Goal: Transaction & Acquisition: Purchase product/service

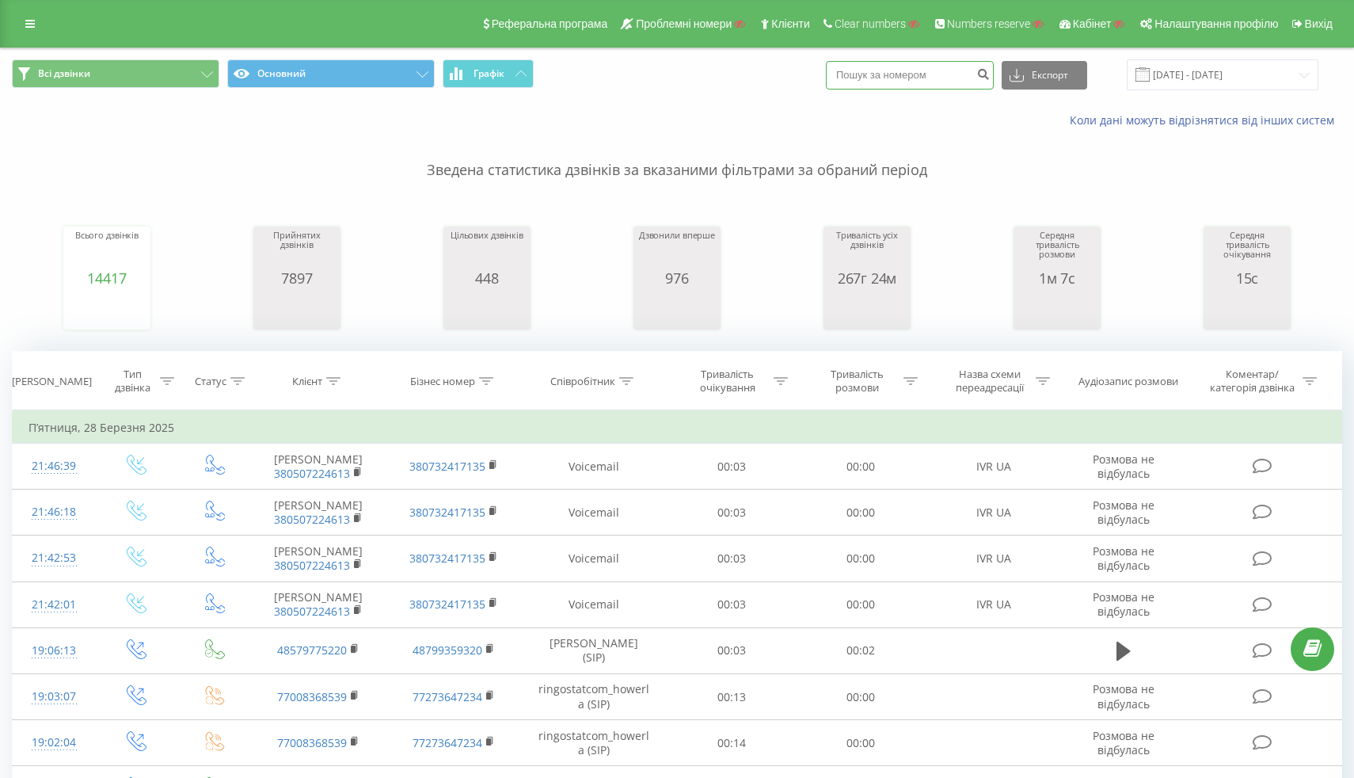
click at [958, 82] on input at bounding box center [910, 75] width 168 height 29
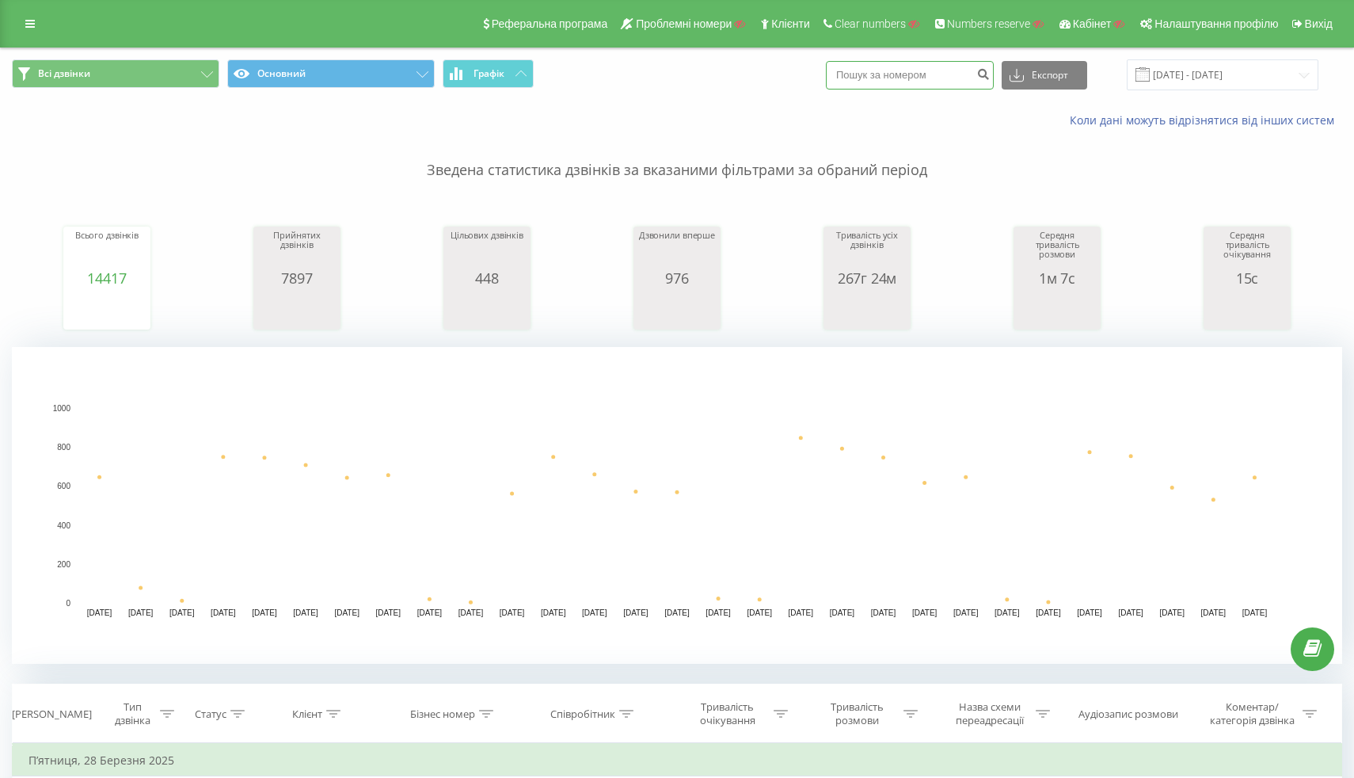
paste input "77471614745"
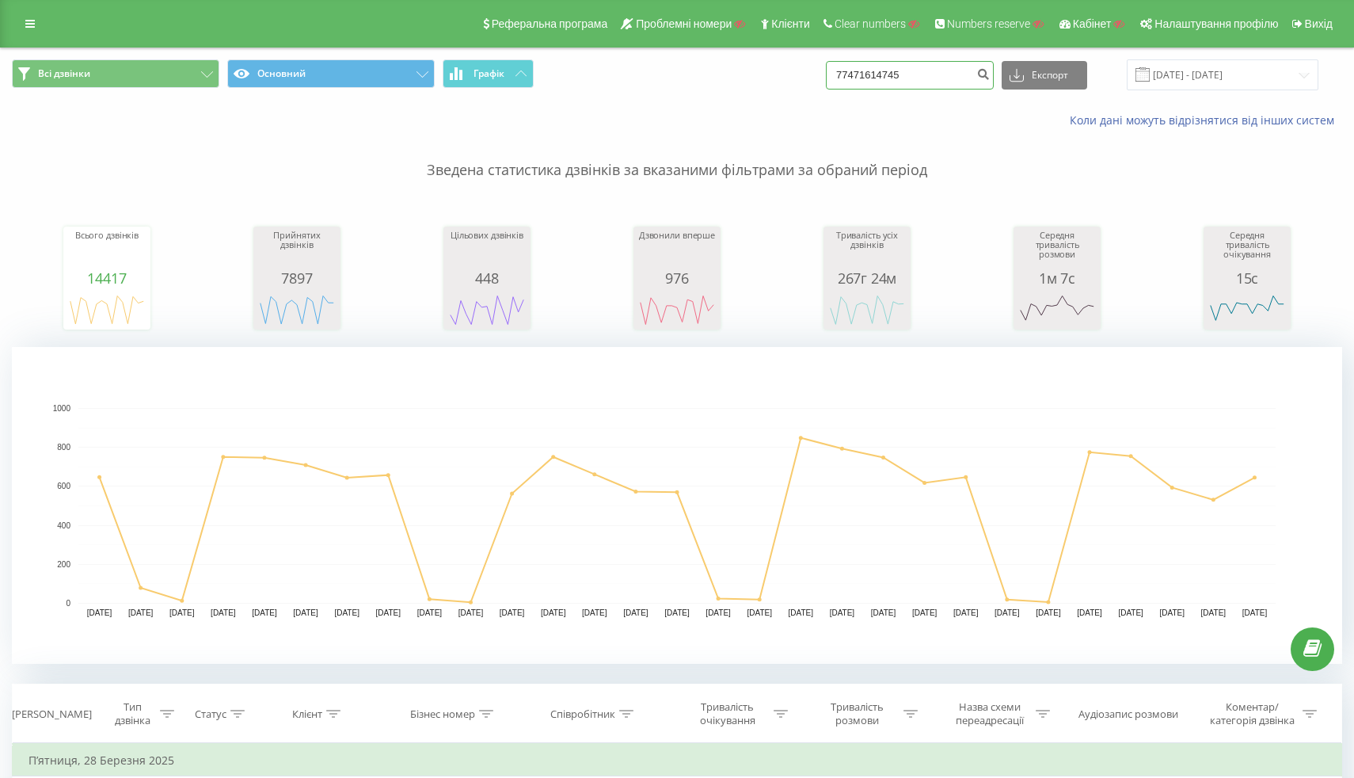
type input "77471614745"
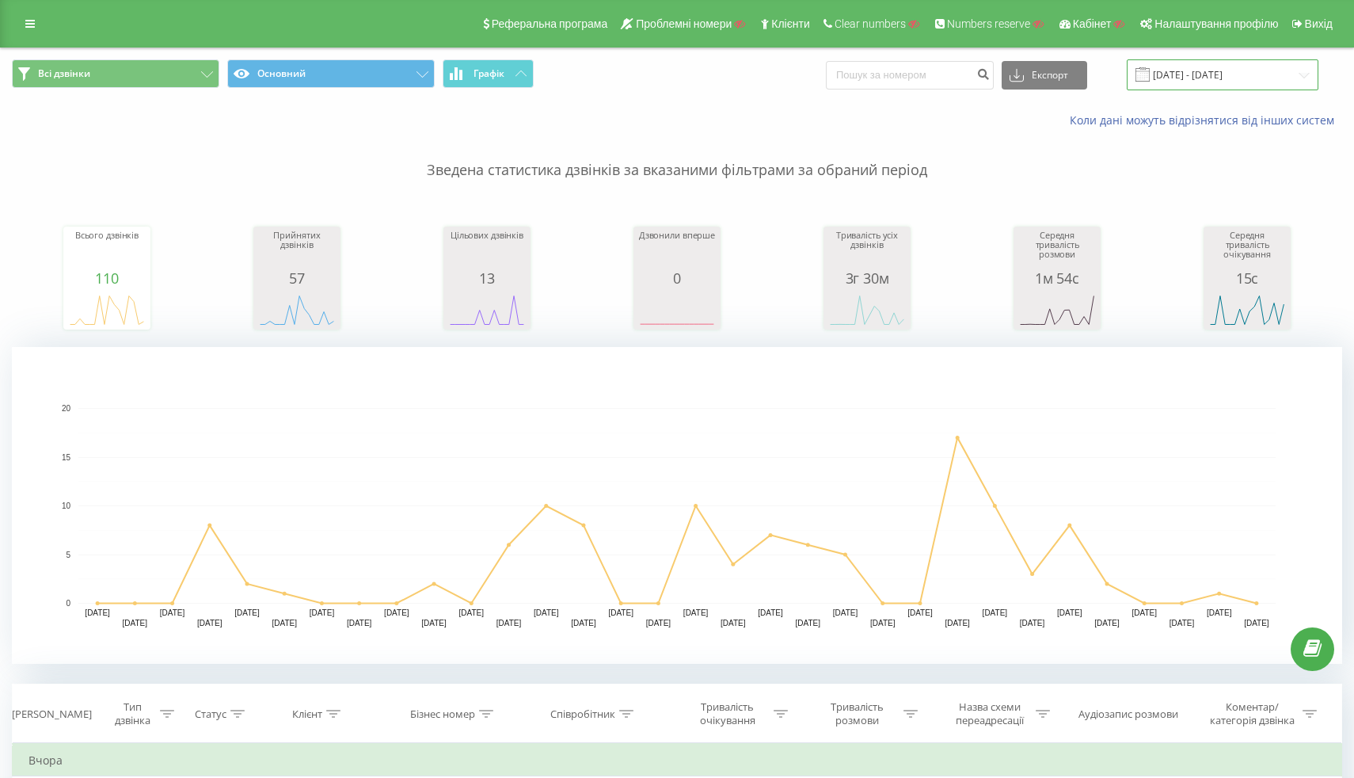
click at [1204, 80] on input "19.07.2025 - 19.08.2025" at bounding box center [1223, 74] width 192 height 31
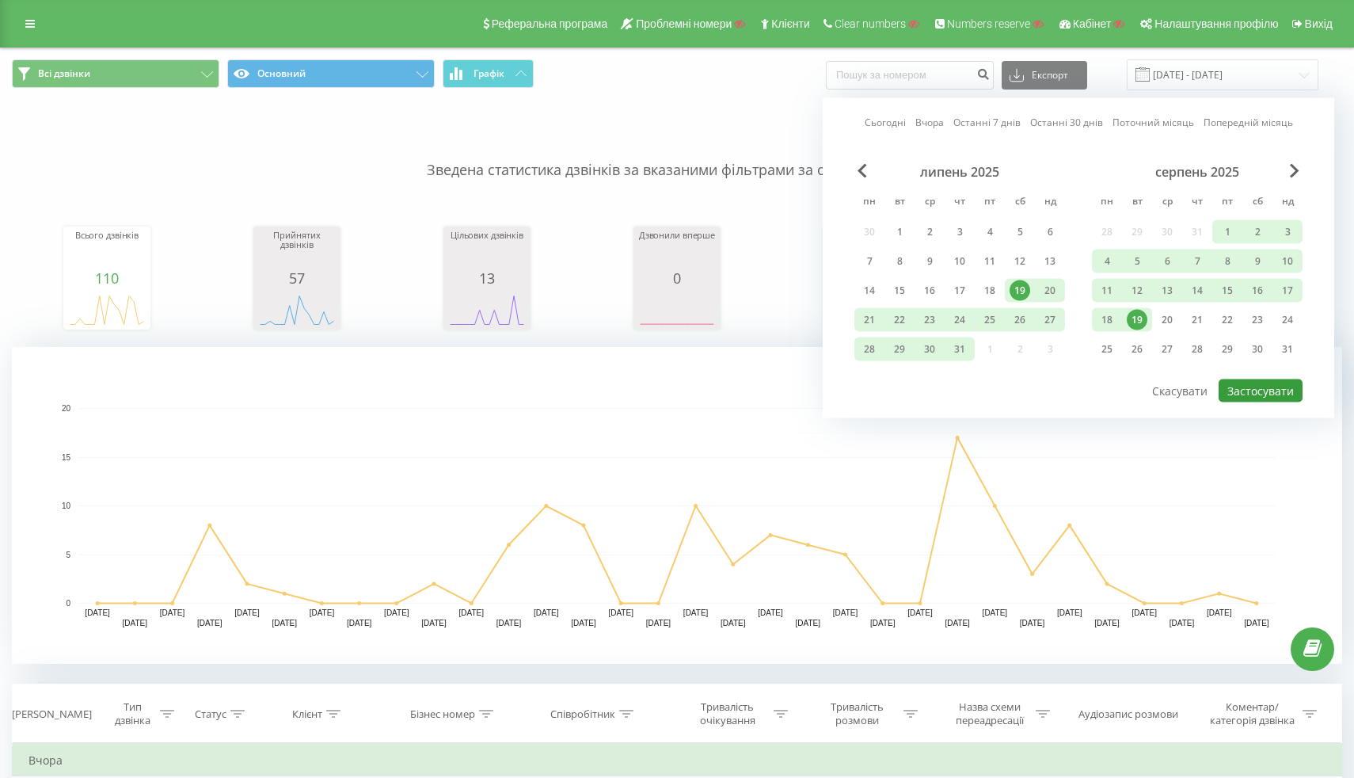
click at [1273, 391] on button "Застосувати" at bounding box center [1261, 390] width 84 height 23
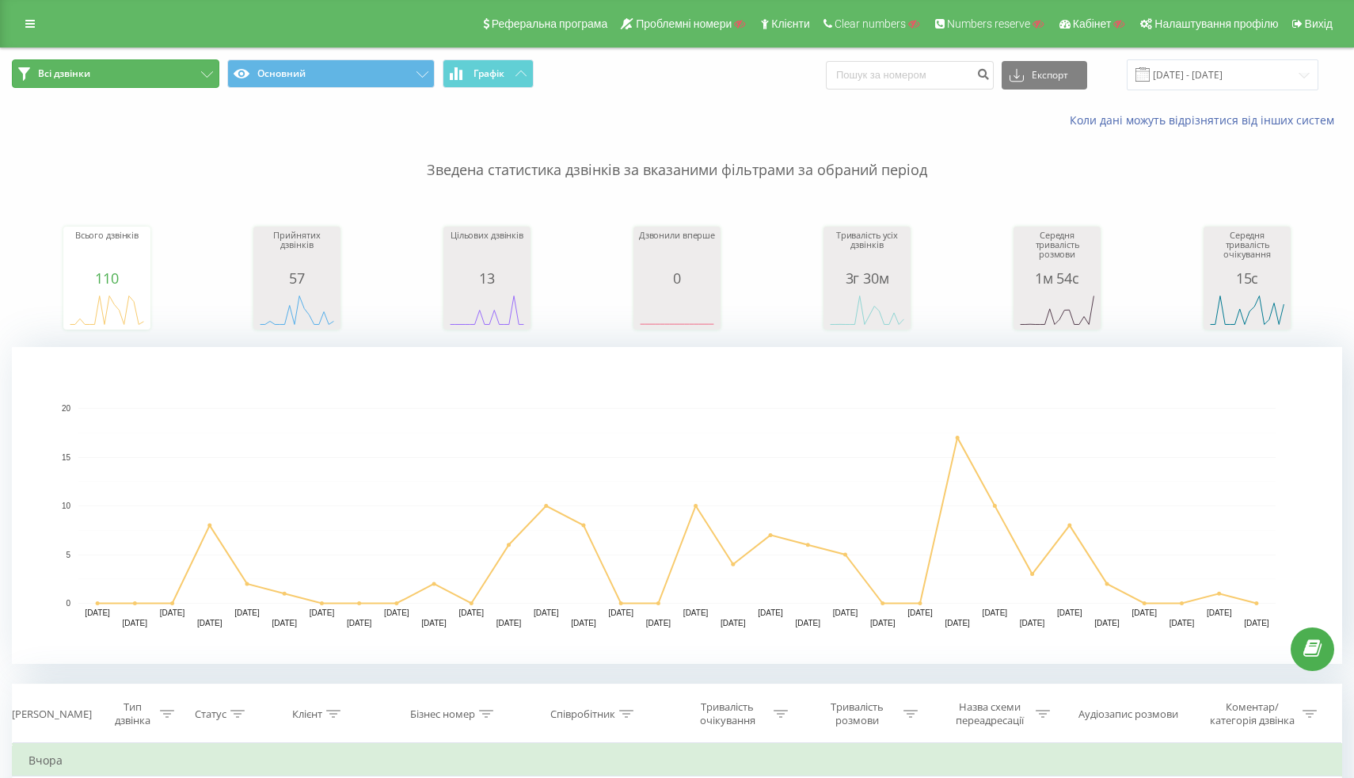
click at [76, 74] on span "Всі дзвінки" at bounding box center [64, 73] width 52 height 13
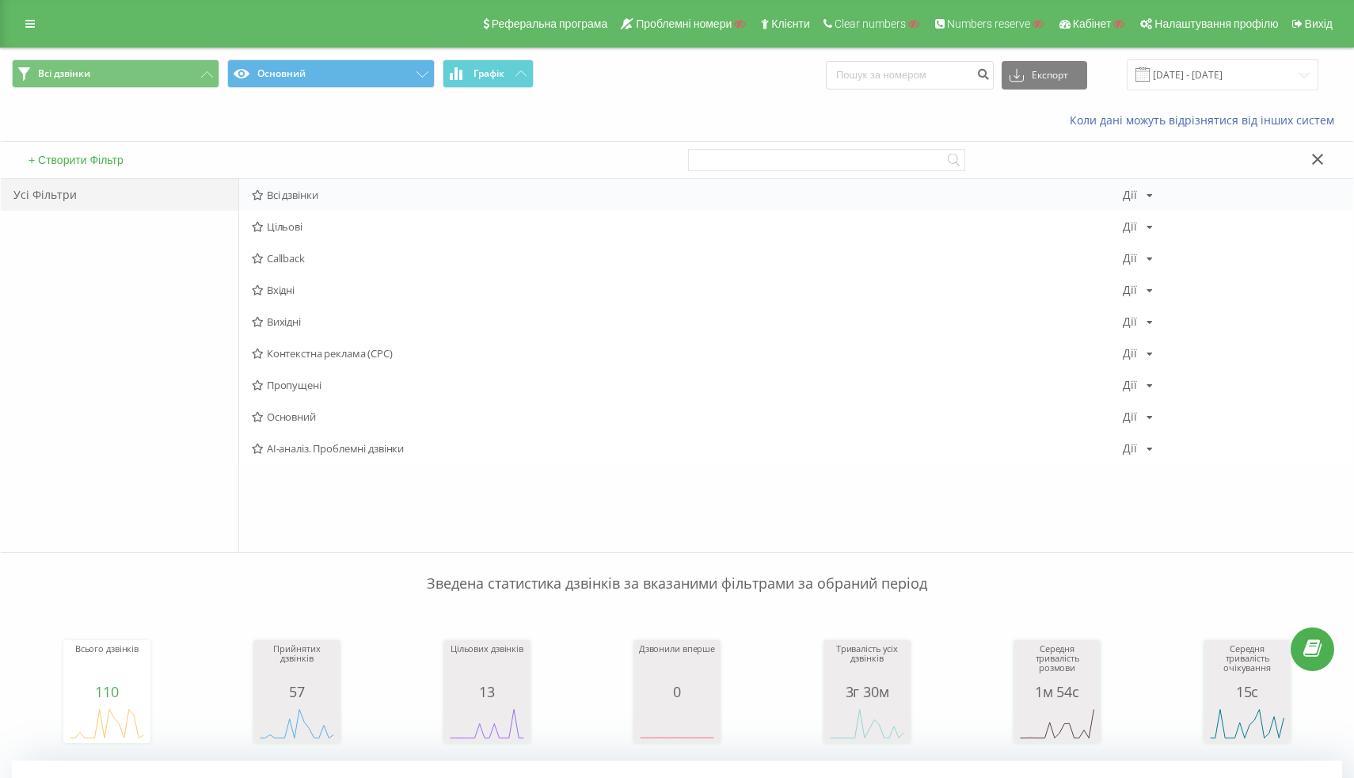
click at [305, 200] on span "Всі дзвінки" at bounding box center [687, 194] width 871 height 11
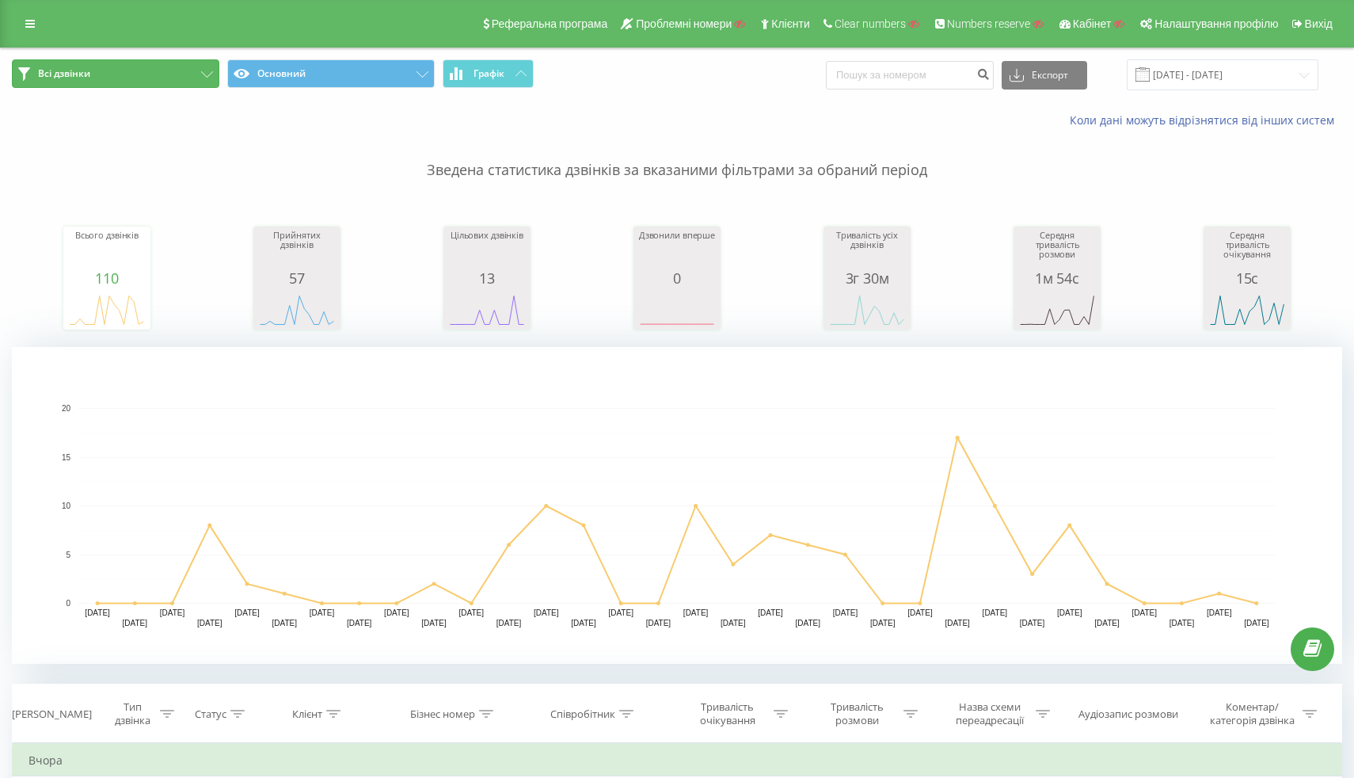
click at [163, 76] on button "Всі дзвінки" at bounding box center [115, 73] width 207 height 29
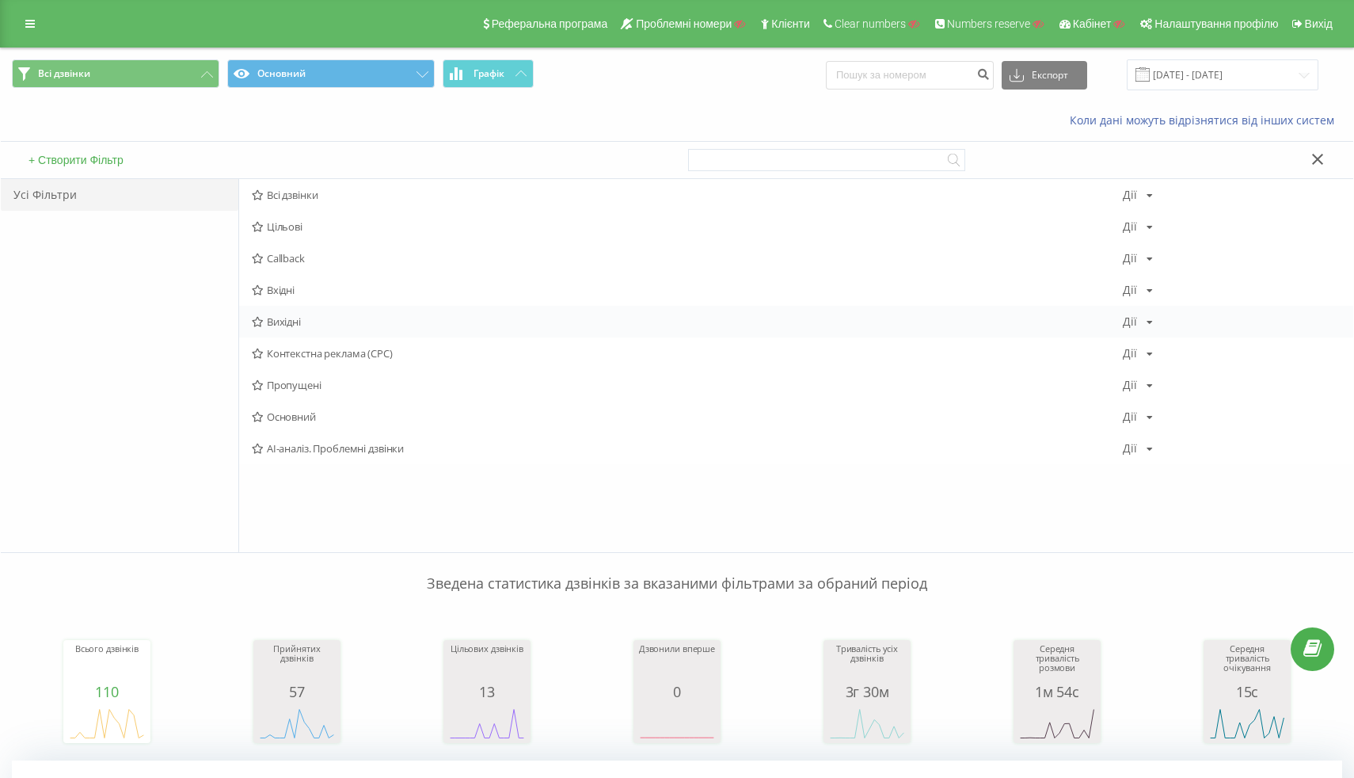
click at [274, 326] on span "Вихідні" at bounding box center [687, 321] width 871 height 11
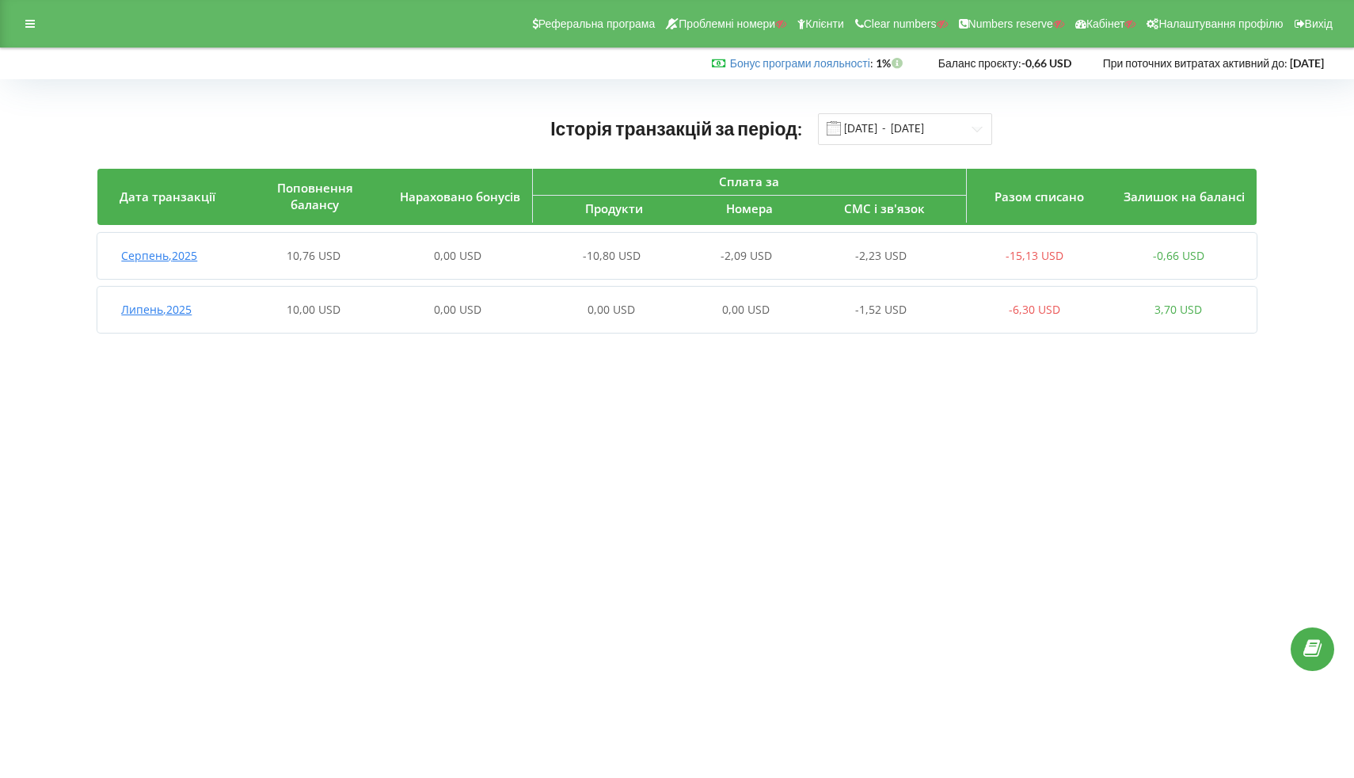
click at [691, 417] on body "Реферальна програма Проблемні номери Клієнти Clear numbers Numbers reserve Кабі…" at bounding box center [677, 389] width 1354 height 778
click at [944, 138] on input "01.03.2025 - 19.08.2025" at bounding box center [905, 129] width 174 height 32
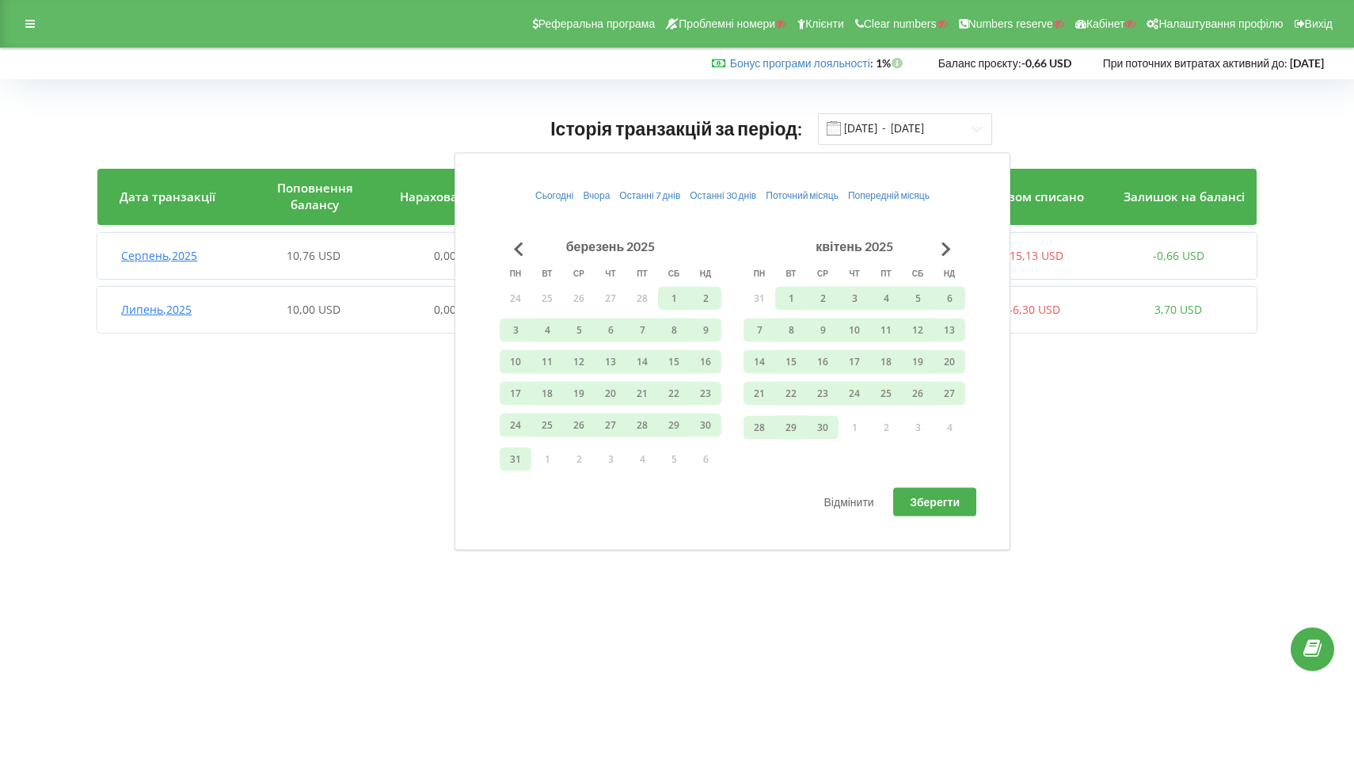
click at [1205, 358] on div "Історія транзакцій за період: 01.03.2025 - 19.08.2025 Дата транзакції Поповненн…" at bounding box center [677, 226] width 1354 height 295
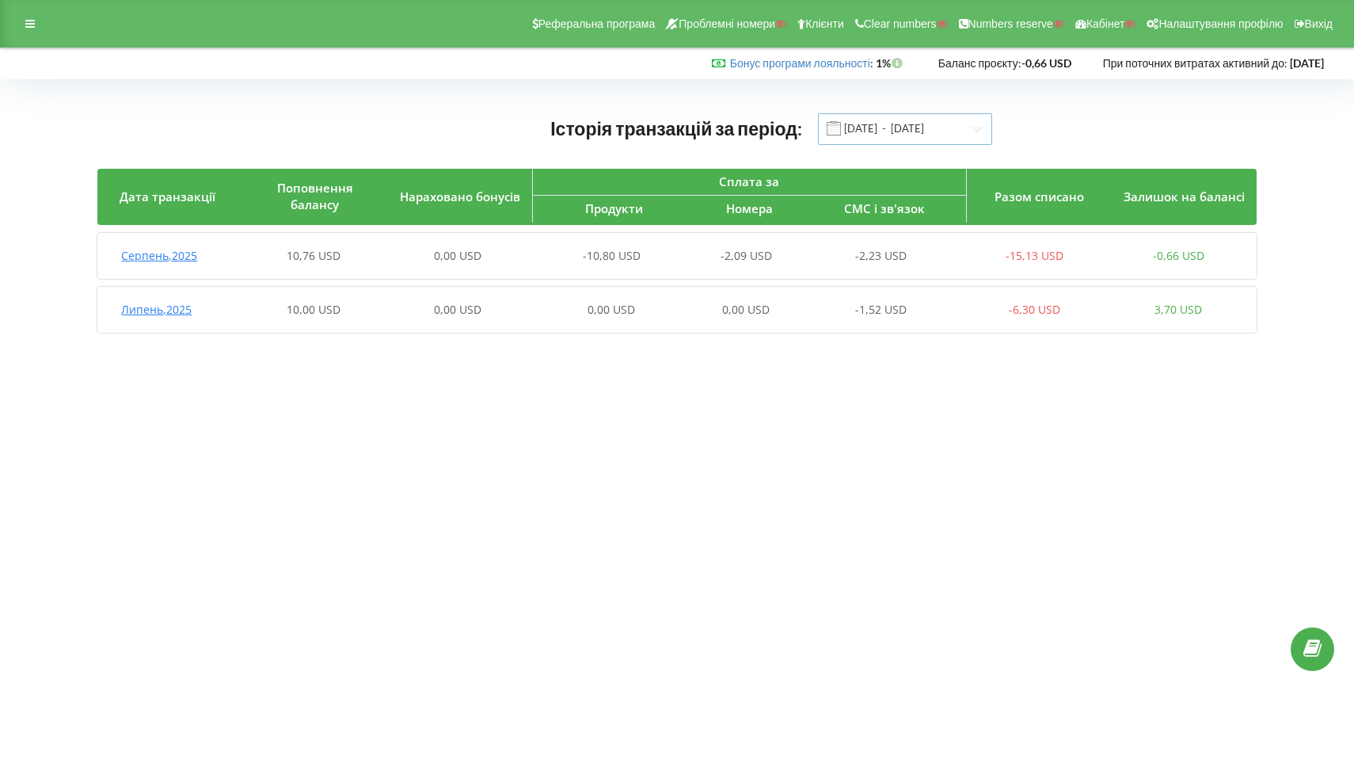
click at [874, 131] on input "[DATE] - [DATE]" at bounding box center [905, 129] width 174 height 32
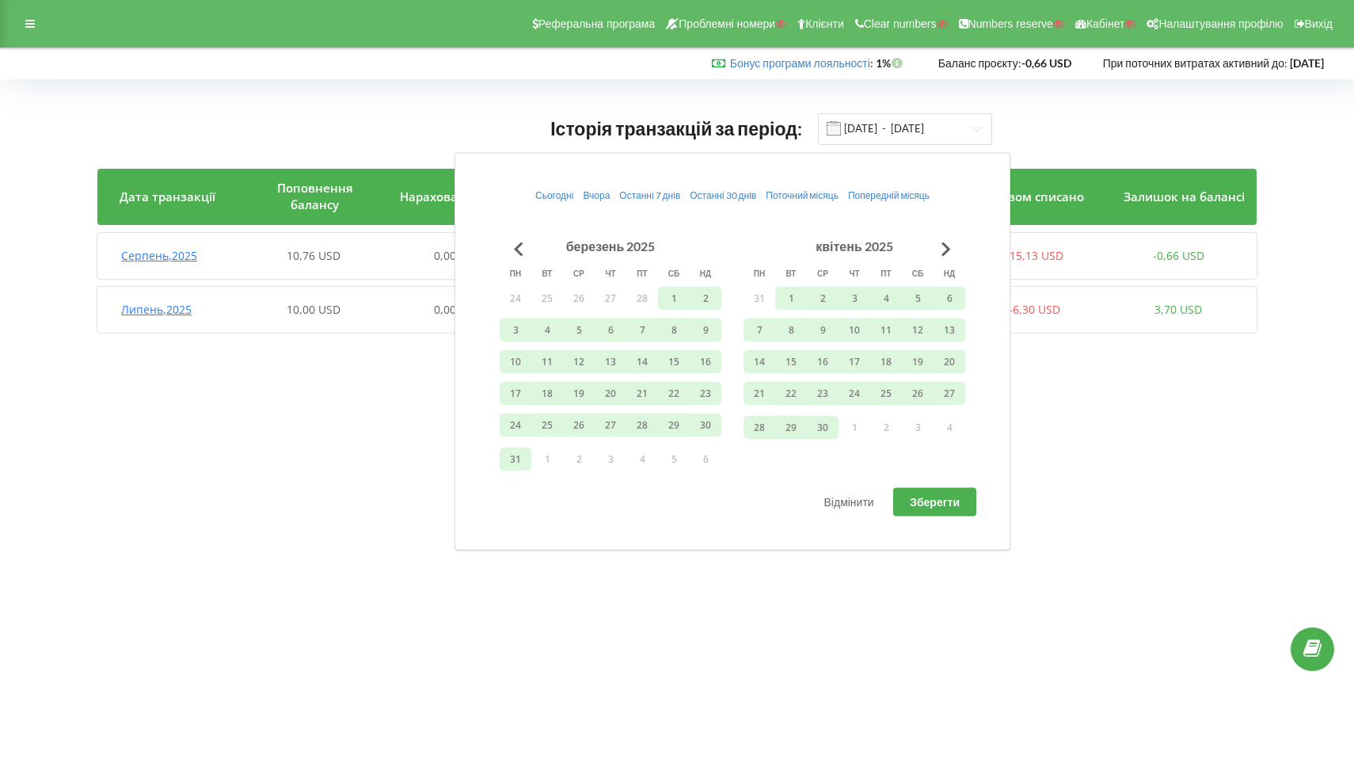
click at [321, 640] on body "Реферальна програма Проблемні номери Клієнти Clear numbers Numbers reserve Кабі…" at bounding box center [677, 389] width 1354 height 778
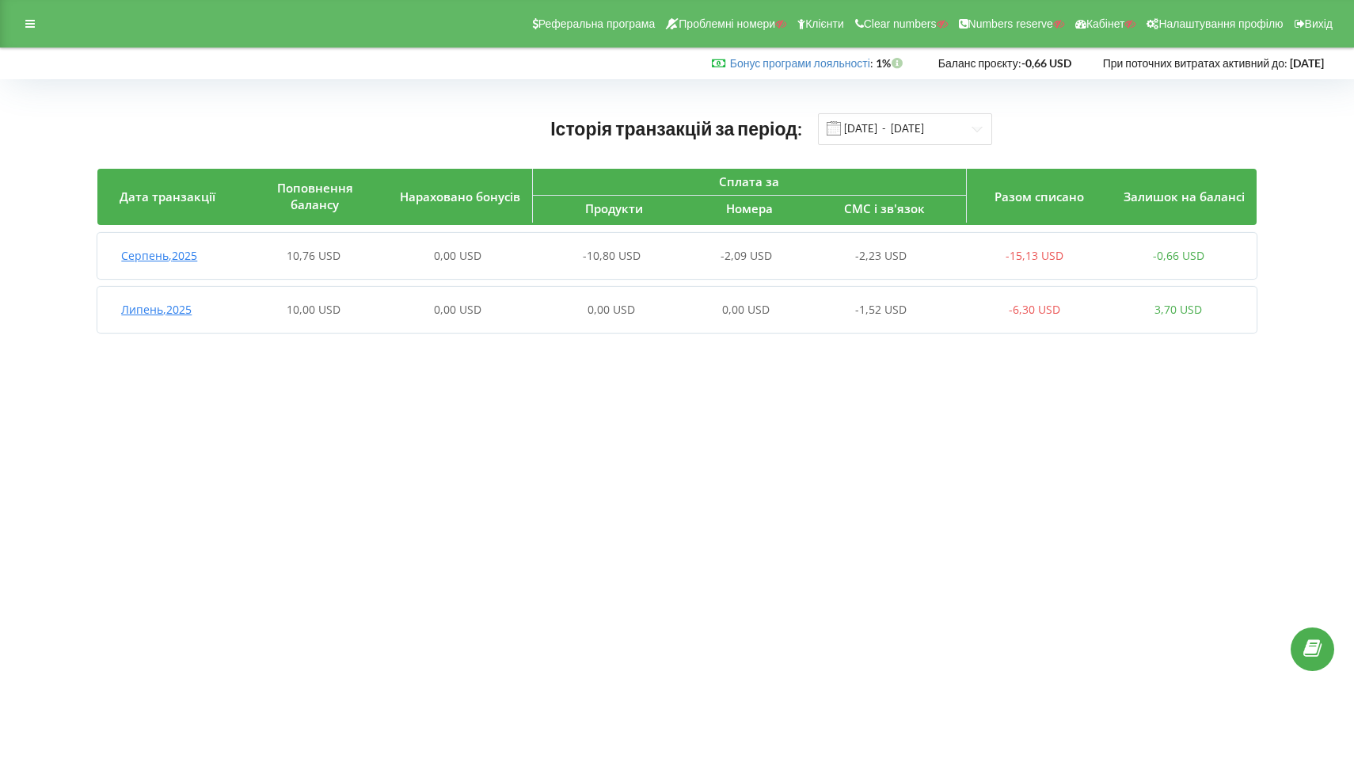
click at [877, 265] on div "Серпень , 2025 10,76 USD 0,00 USD -10,80 USD -2,09 USD -2,23 USD -15,13 USD -0,…" at bounding box center [673, 256] width 1153 height 38
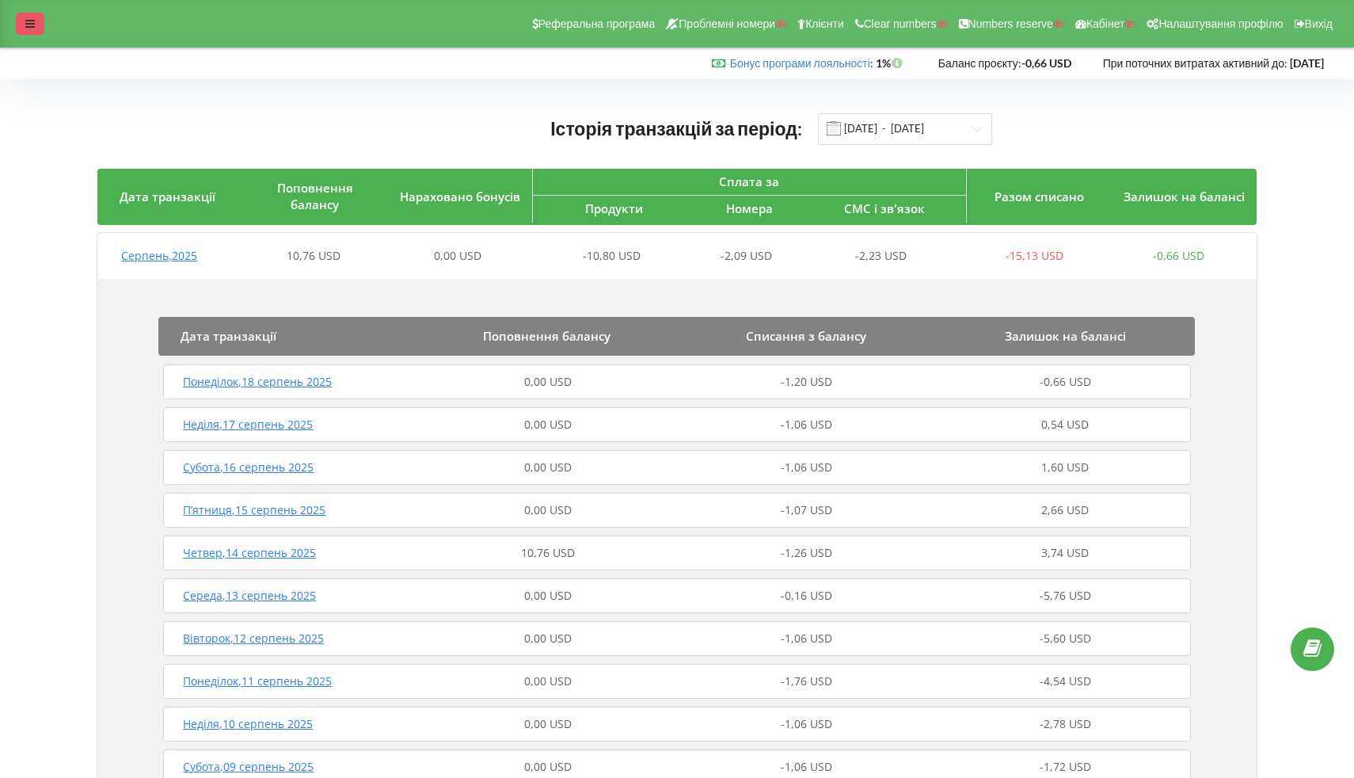
click at [16, 22] on div at bounding box center [30, 24] width 29 height 22
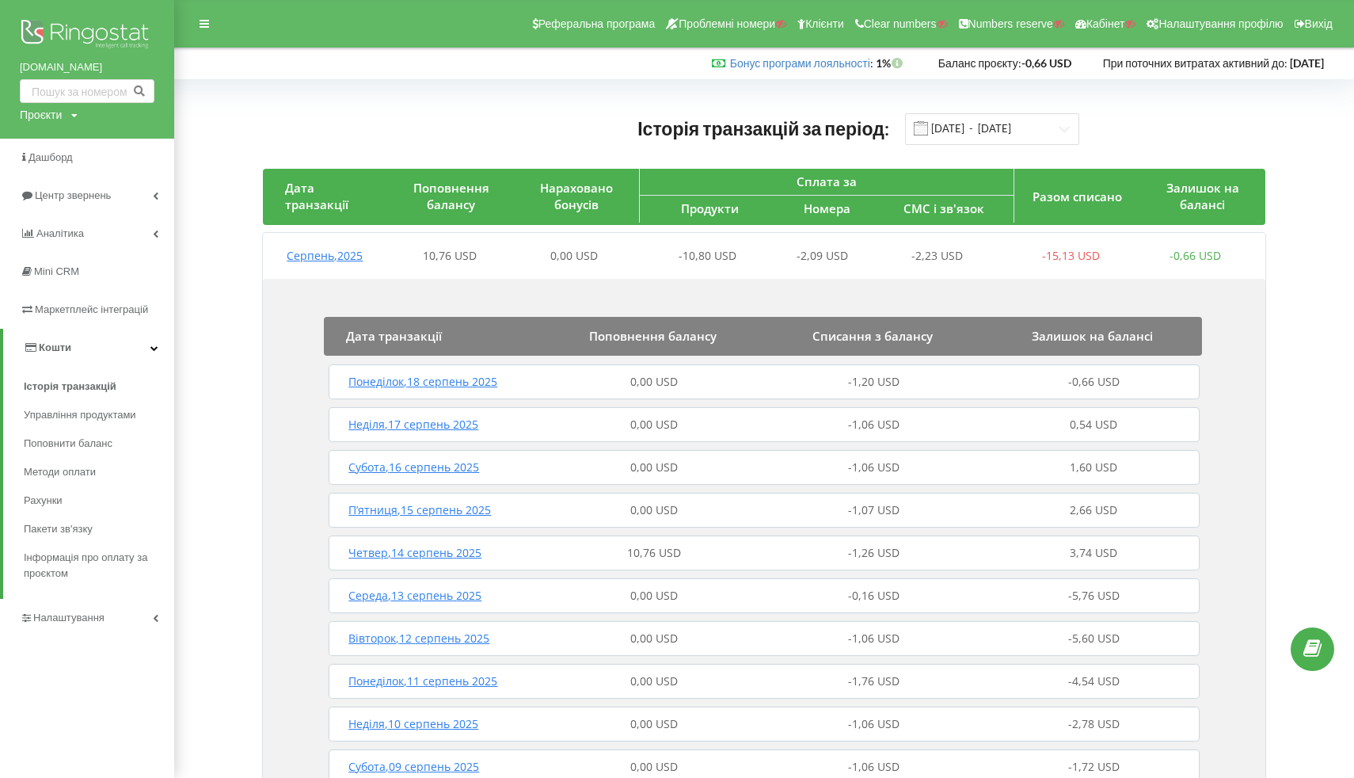
click at [89, 355] on link "Кошти" at bounding box center [88, 348] width 171 height 38
click at [89, 355] on link "Кошти" at bounding box center [87, 348] width 174 height 38
click at [80, 419] on span "Управління продуктами" at bounding box center [85, 415] width 122 height 16
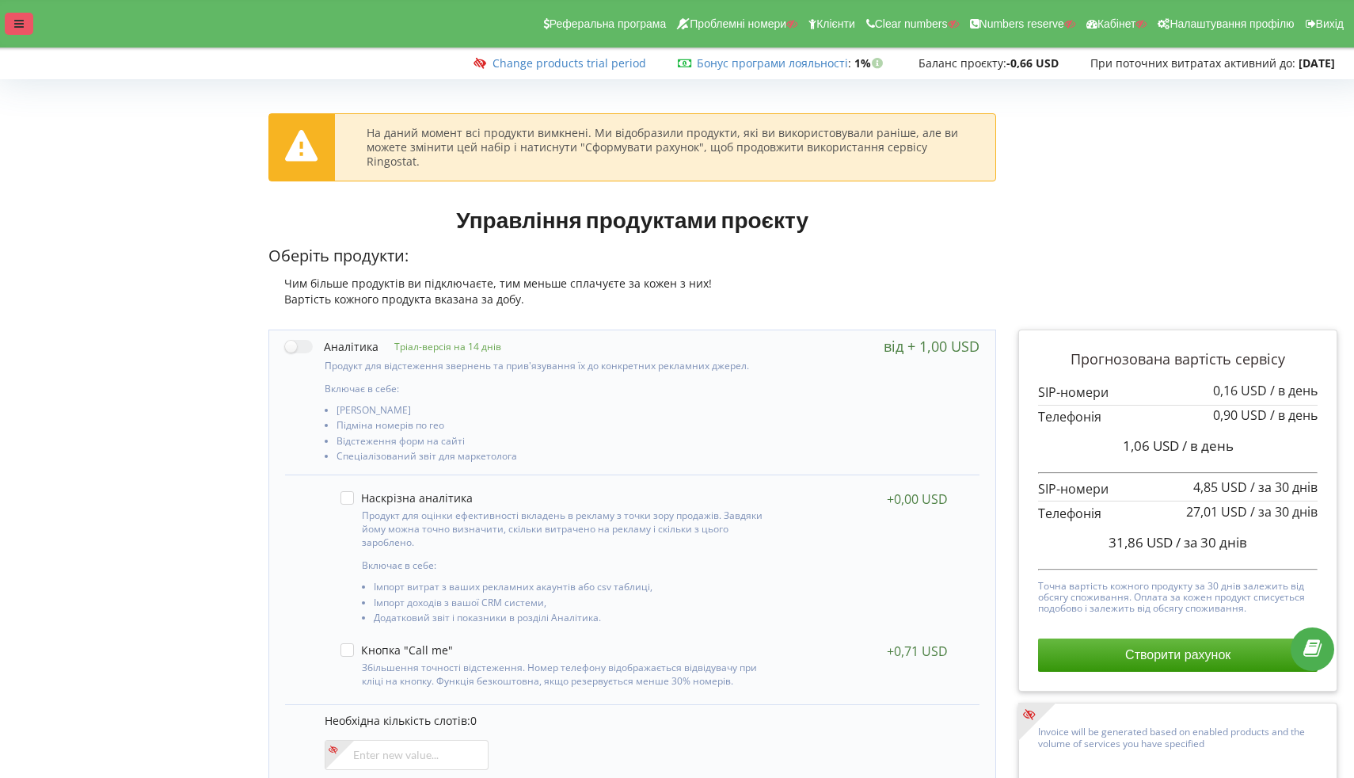
click at [10, 34] on div at bounding box center [19, 24] width 29 height 22
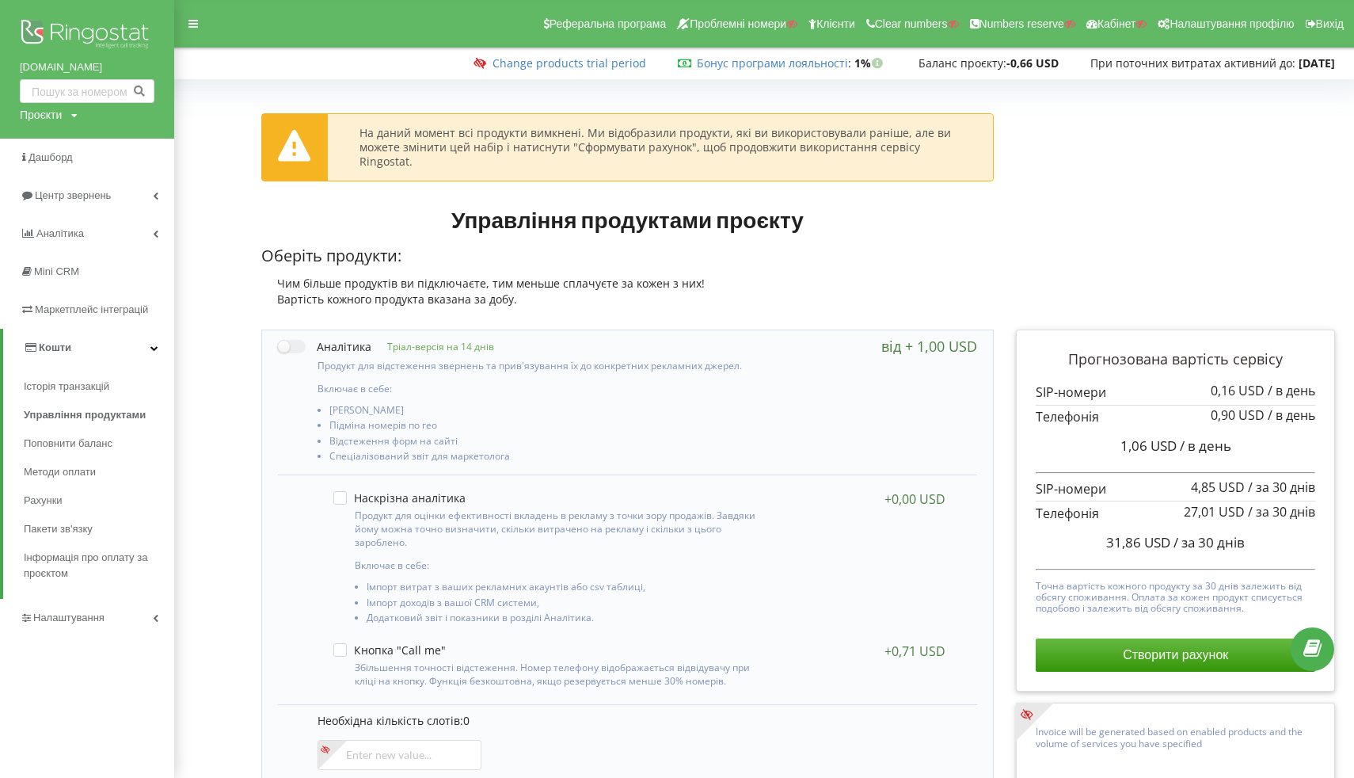
click at [58, 348] on span "Кошти" at bounding box center [55, 347] width 32 height 12
click at [77, 345] on link "Кошти" at bounding box center [87, 348] width 174 height 38
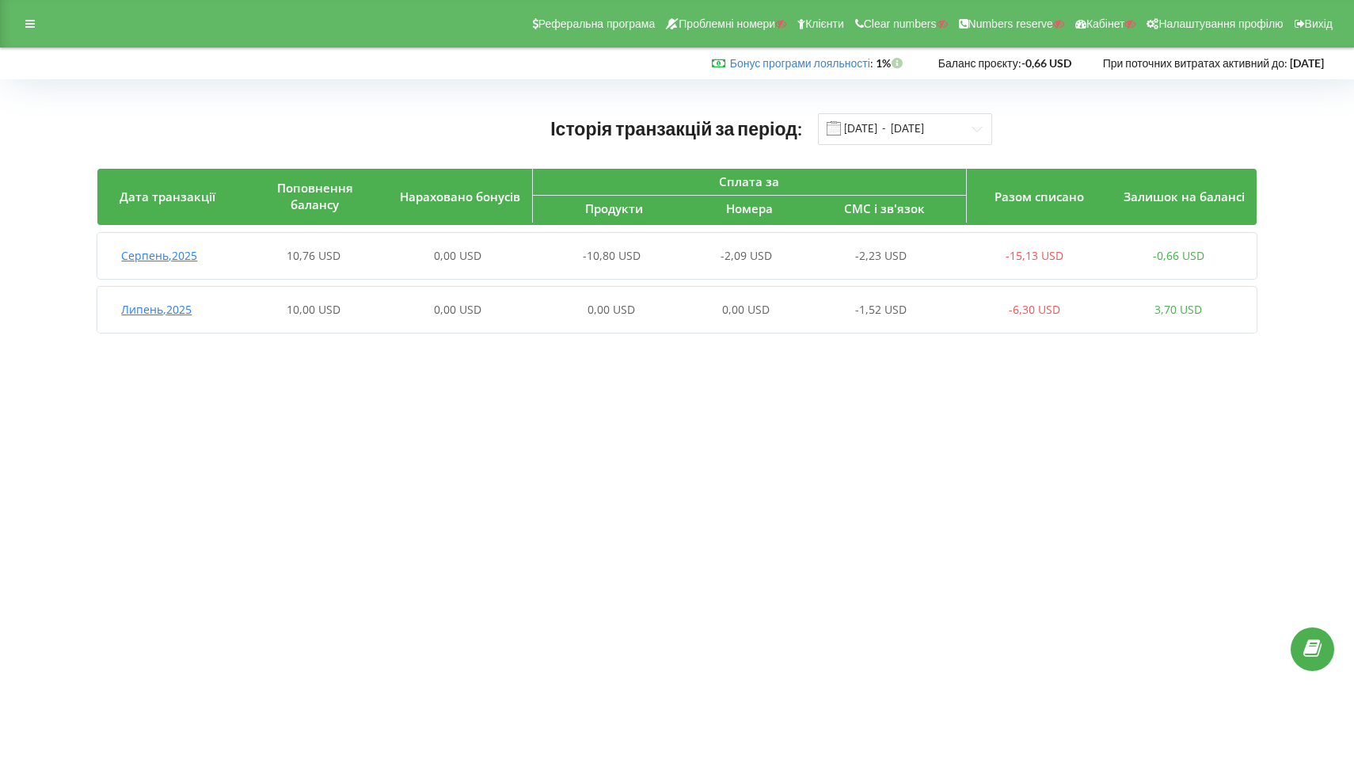
click at [25, 39] on div "Реферальна програма Проблемні номери Клієнти Clear numbers Numbers reserve Кабі…" at bounding box center [677, 24] width 1354 height 48
click at [25, 37] on div "Реферальна програма Проблемні номери Клієнти Clear numbers Numbers reserve Кабі…" at bounding box center [677, 24] width 1354 height 48
click at [28, 29] on icon at bounding box center [30, 23] width 10 height 11
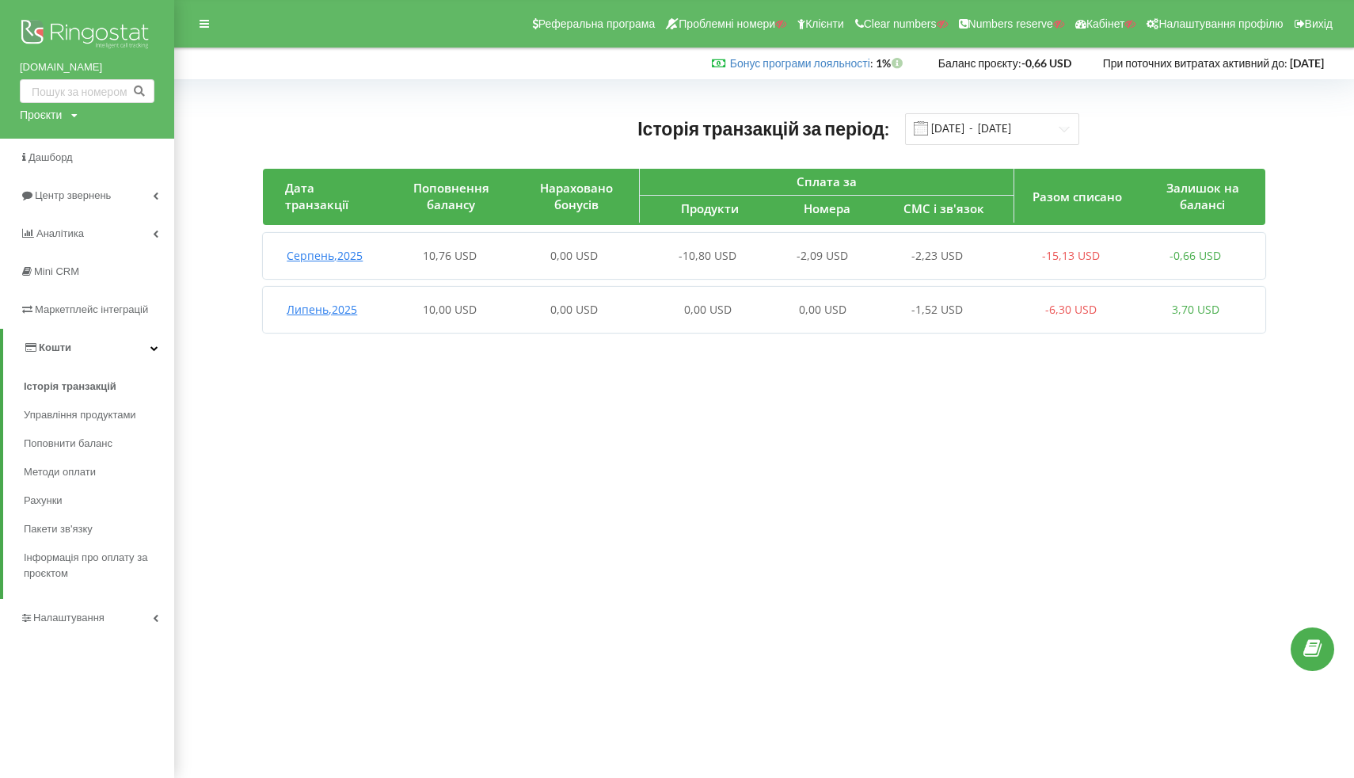
click at [61, 345] on span "Кошти" at bounding box center [55, 347] width 32 height 12
click at [61, 345] on span "Кошти" at bounding box center [52, 347] width 32 height 12
click at [44, 525] on span "Пакети зв'язку" at bounding box center [61, 529] width 74 height 16
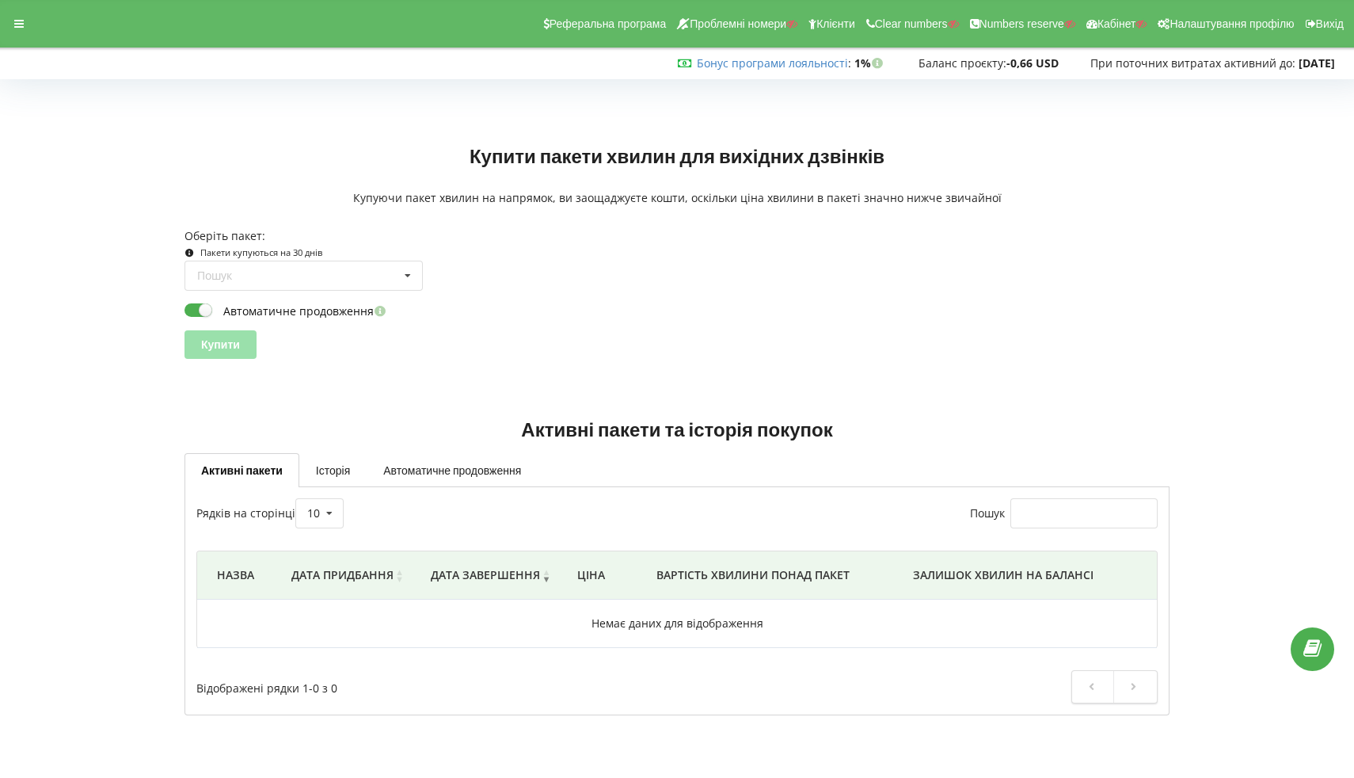
click at [21, 36] on div "Реферальна програма Проблемні номери Клієнти Clear numbers Numbers reserve Кабі…" at bounding box center [677, 24] width 1376 height 48
click at [21, 31] on div at bounding box center [19, 24] width 29 height 22
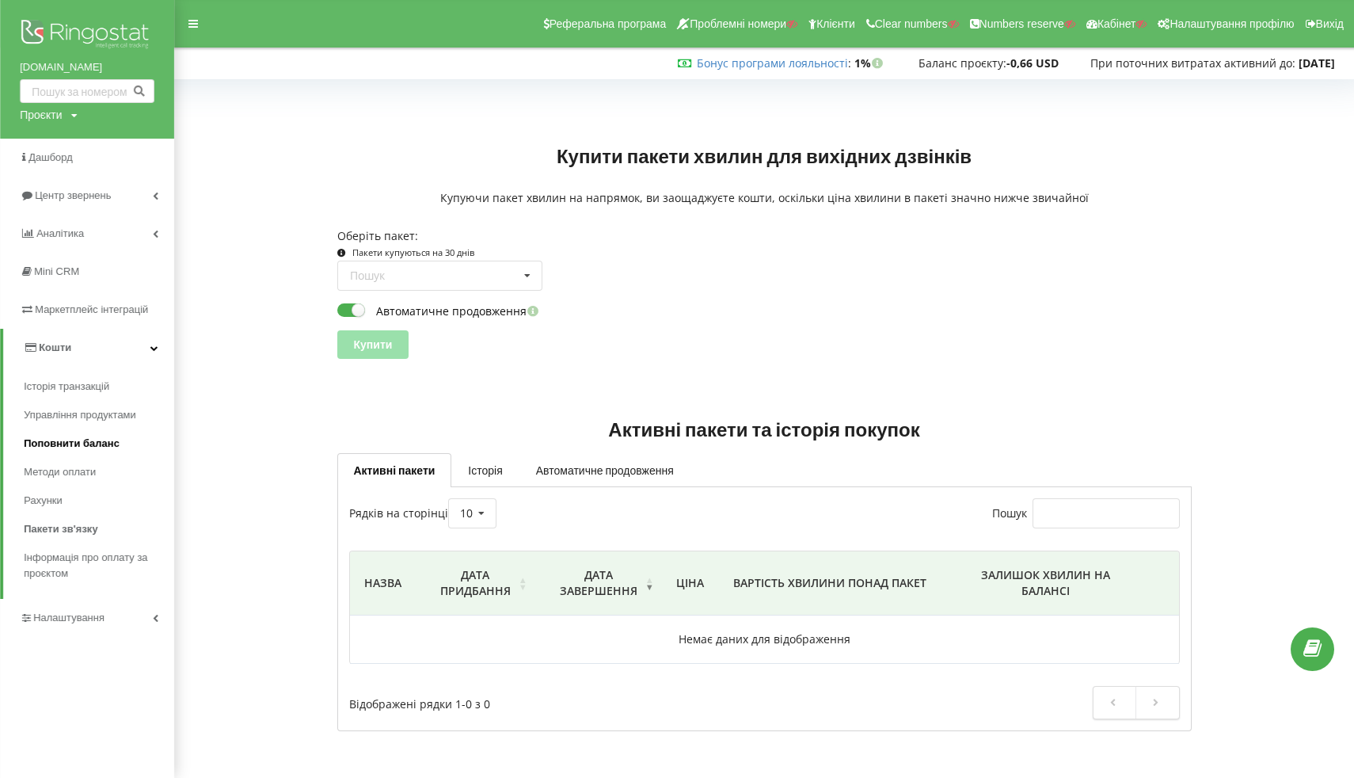
click at [74, 445] on span "Поповнити баланс" at bounding box center [72, 444] width 96 height 16
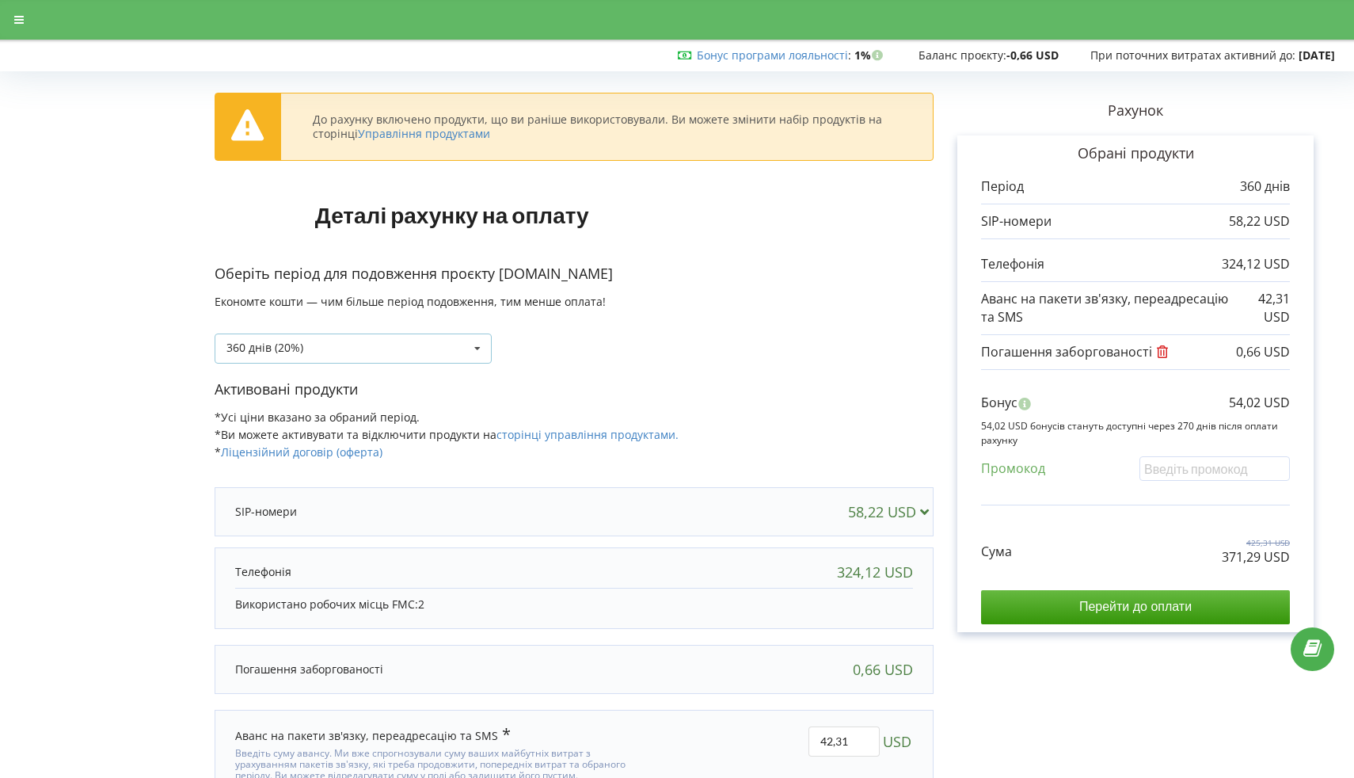
click at [356, 360] on div "360 днів (20%) Поповнити баланс без подовження" at bounding box center [353, 348] width 277 height 30
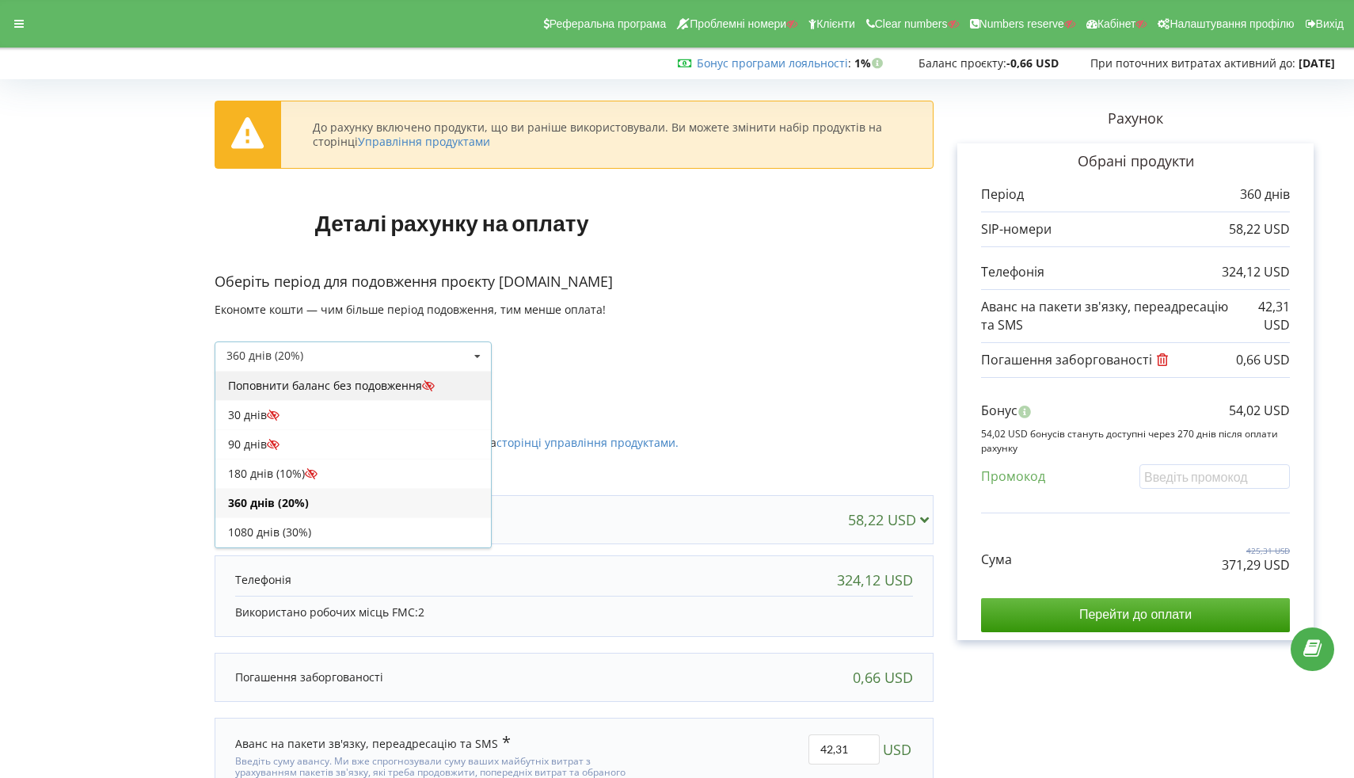
click at [354, 381] on div "Поповнити баланс без подовження" at bounding box center [353, 385] width 276 height 29
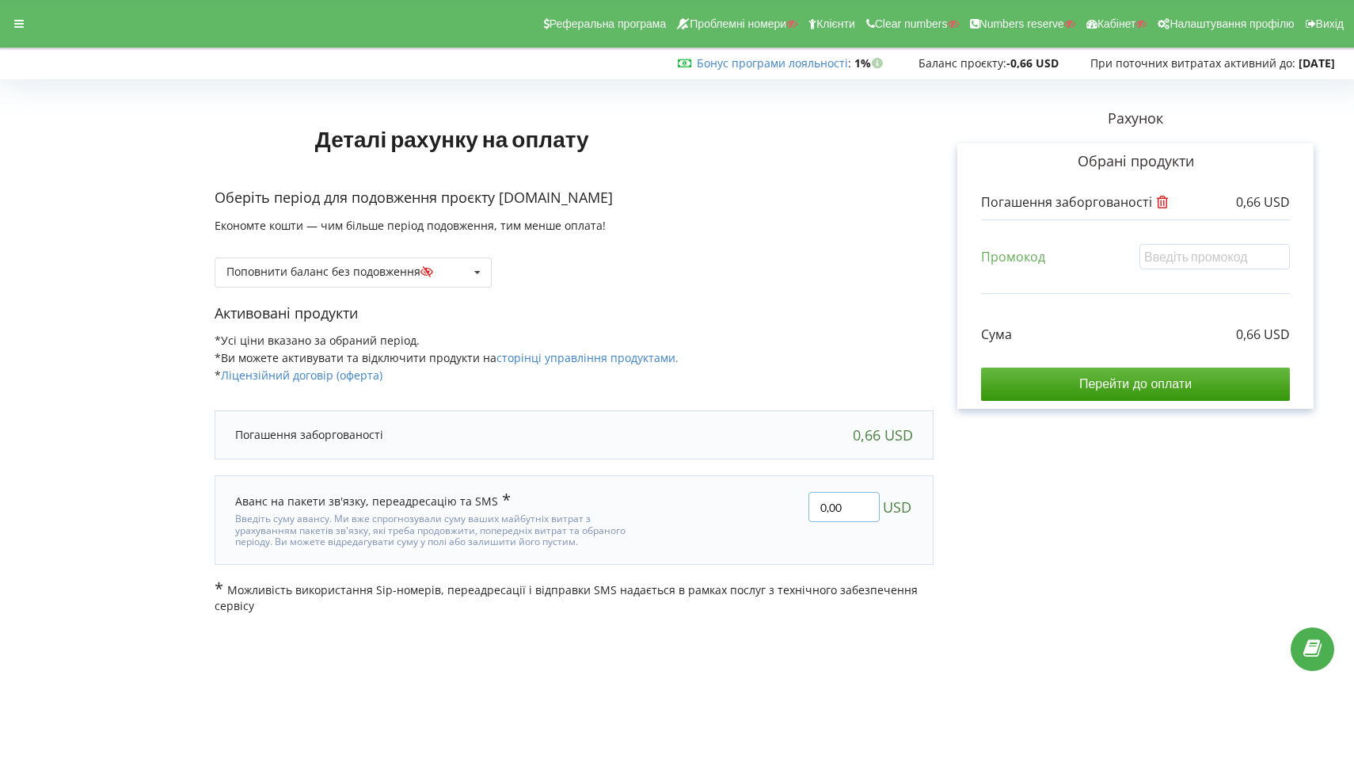
click at [847, 505] on input "0,00" at bounding box center [844, 507] width 71 height 30
type input "0"
type input "15"
click at [1079, 495] on div "Деталі рахунку на оплату Оберіть період для подовження проєкту kmbs.ua Економте…" at bounding box center [677, 349] width 1321 height 529
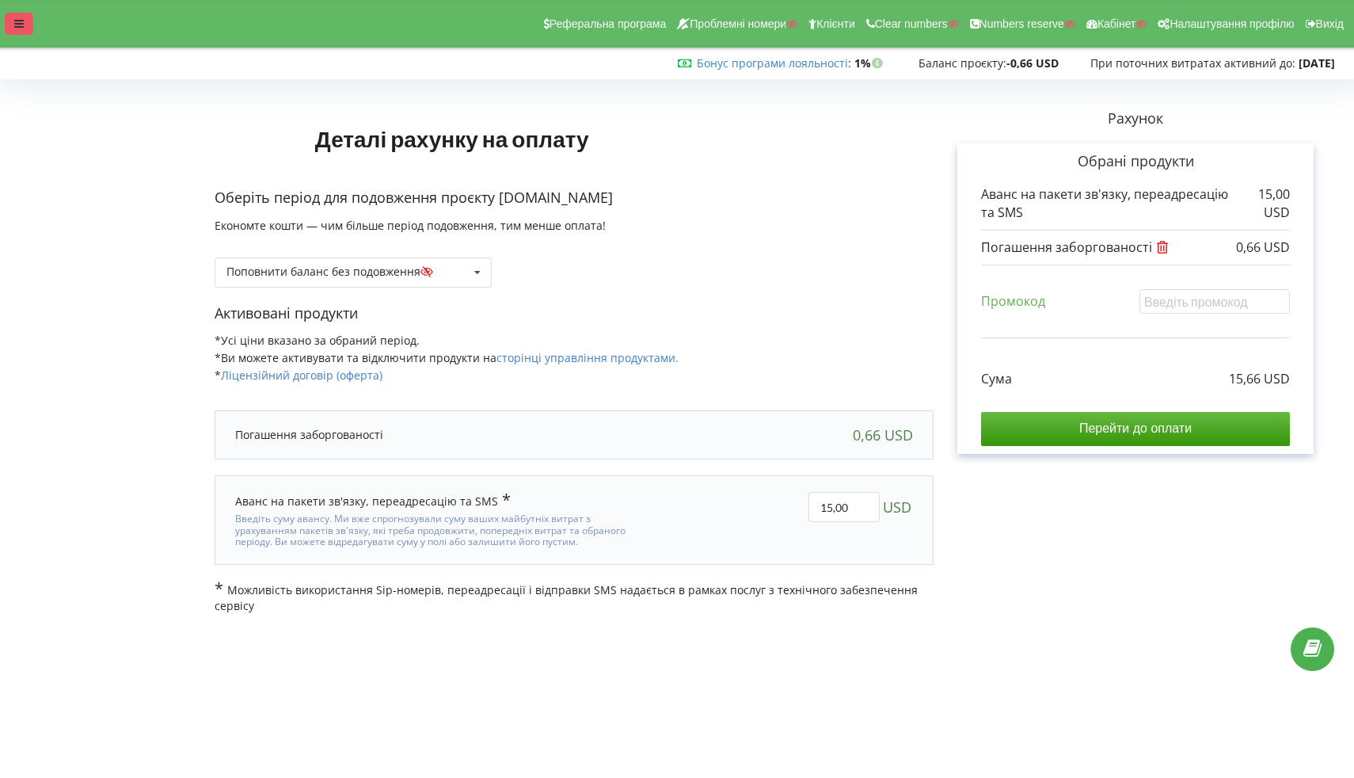
click at [10, 30] on div at bounding box center [19, 24] width 29 height 22
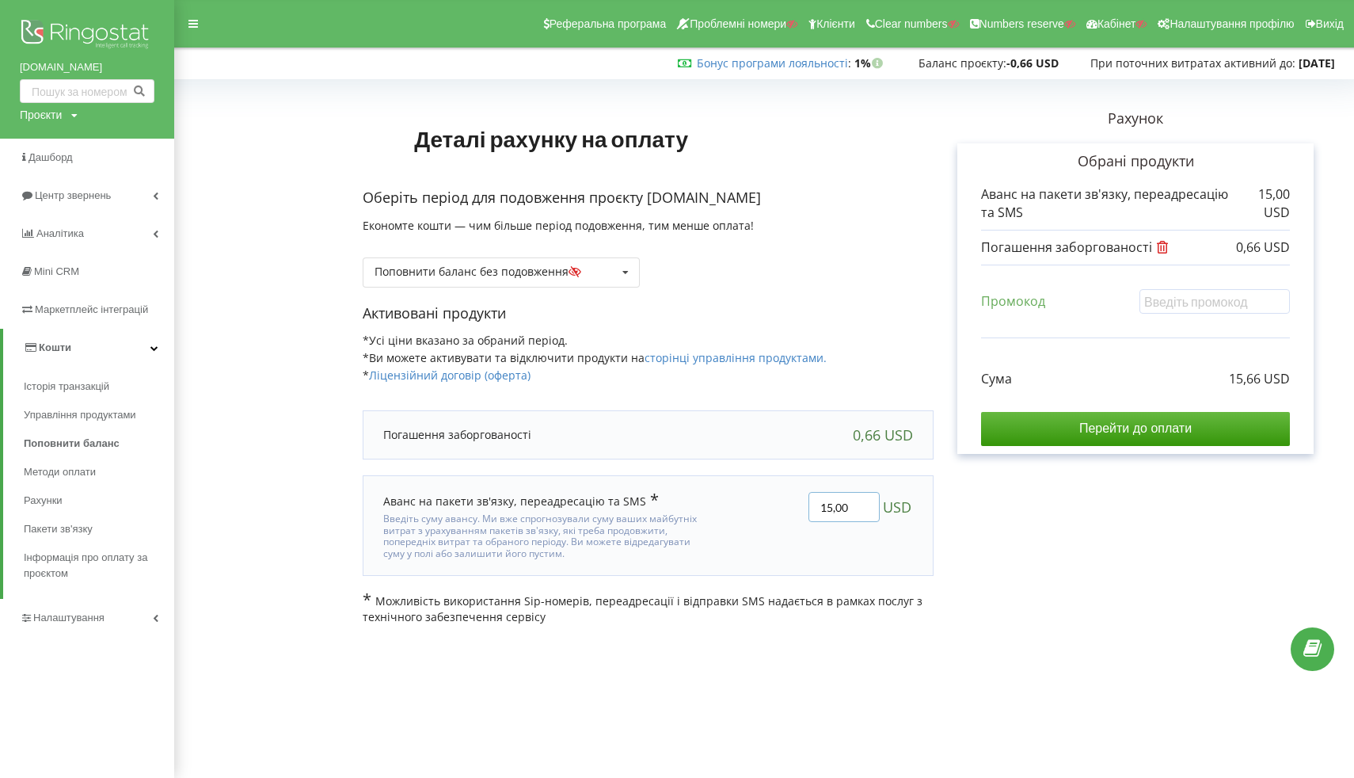
click at [830, 497] on input "15,00" at bounding box center [844, 507] width 71 height 30
type input "20,00"
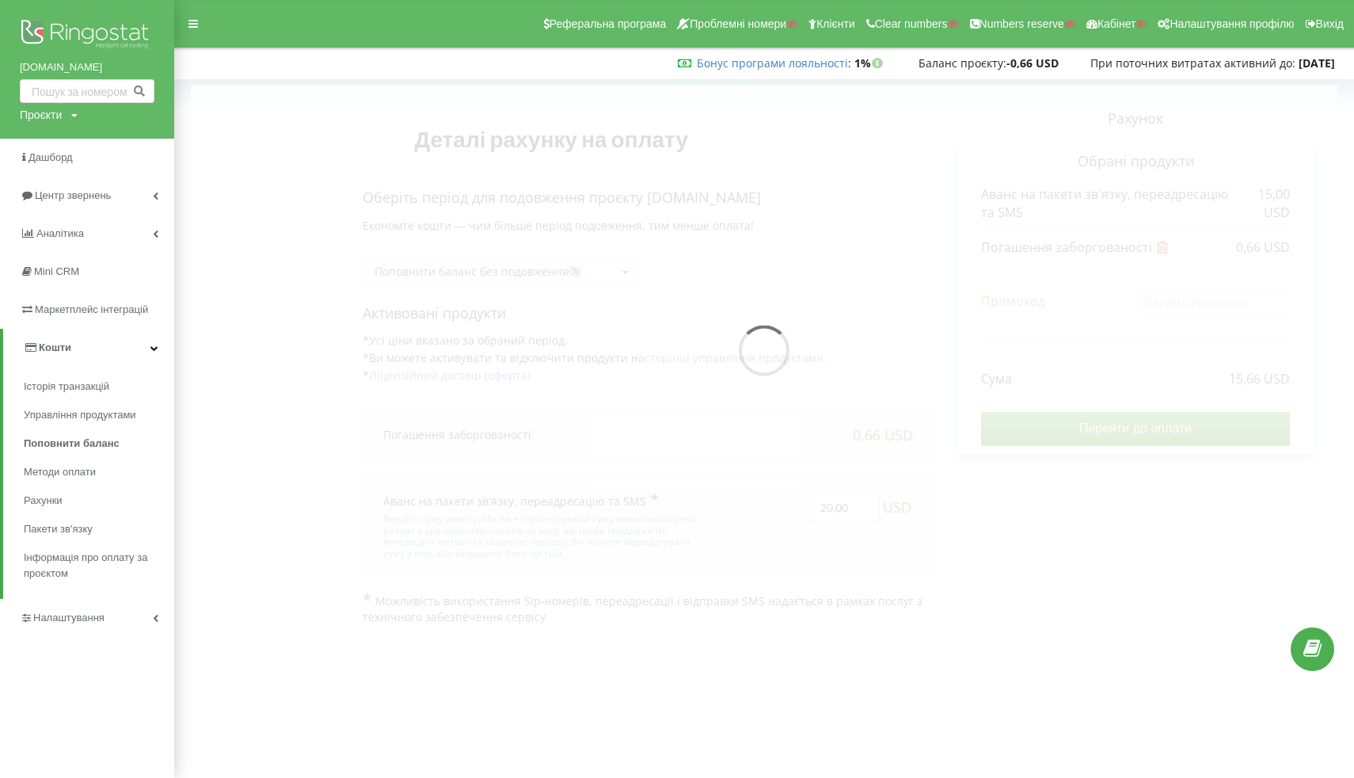
click at [957, 527] on div "Деталі рахунку на оплату Оберіть період для подовження проєкту kmbs.ua Економте…" at bounding box center [764, 355] width 1147 height 540
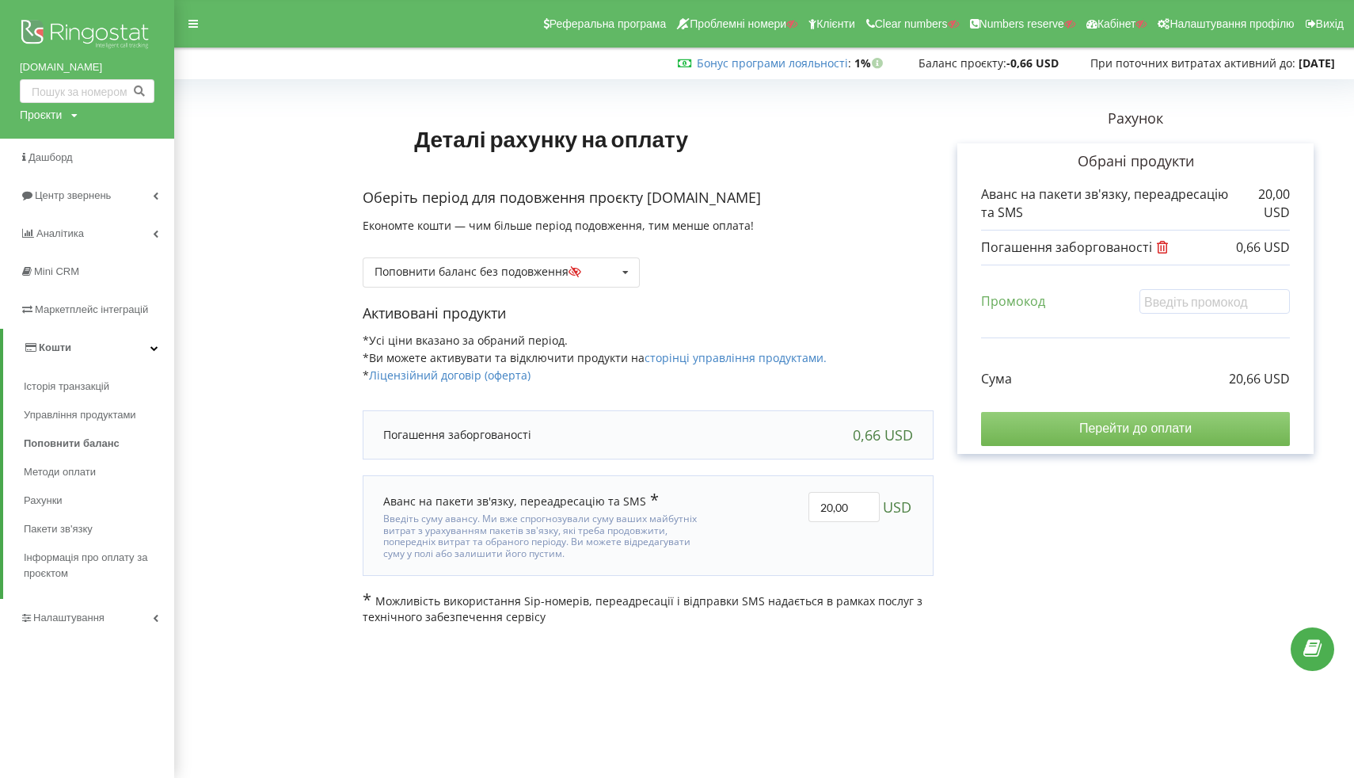
click at [1099, 428] on input "Перейти до оплати" at bounding box center [1135, 428] width 309 height 33
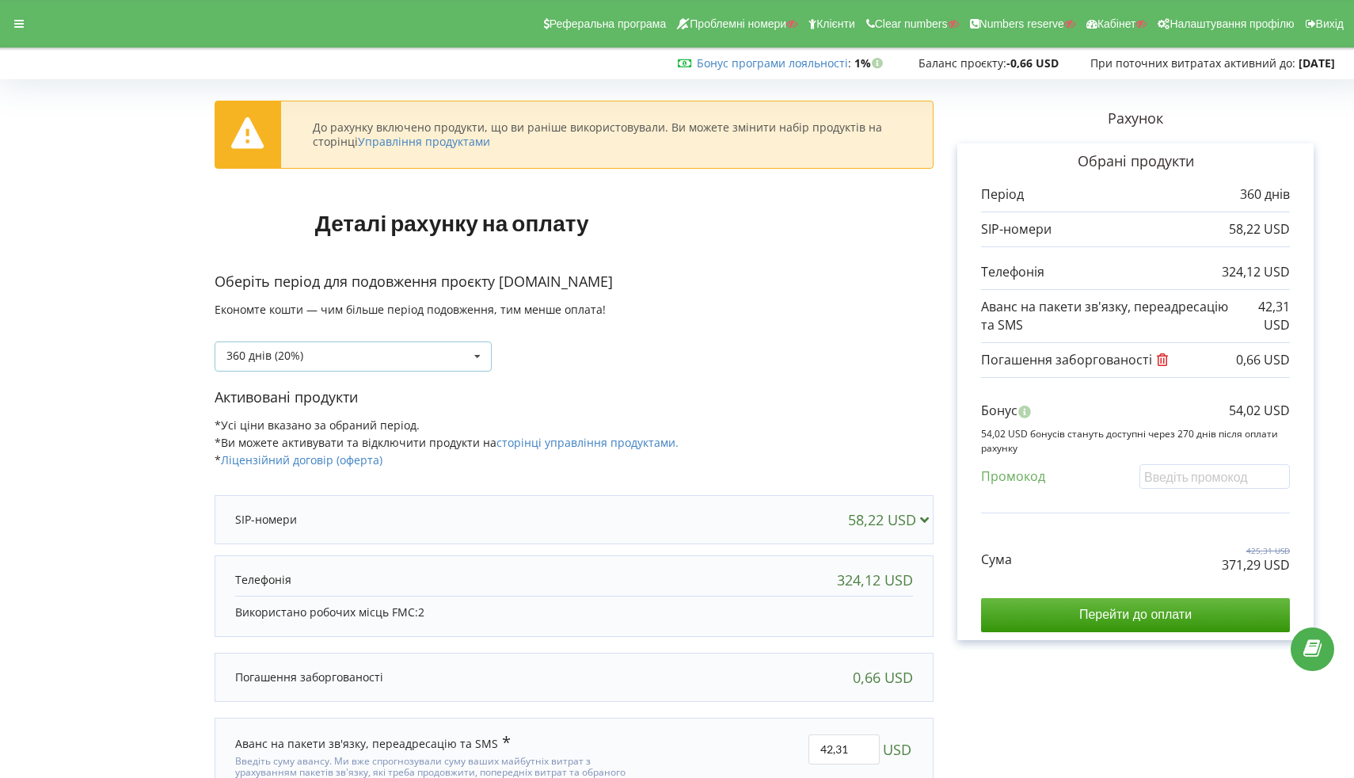
click at [459, 343] on div "360 днів (20%) Поповнити баланс без подовження" at bounding box center [353, 356] width 277 height 30
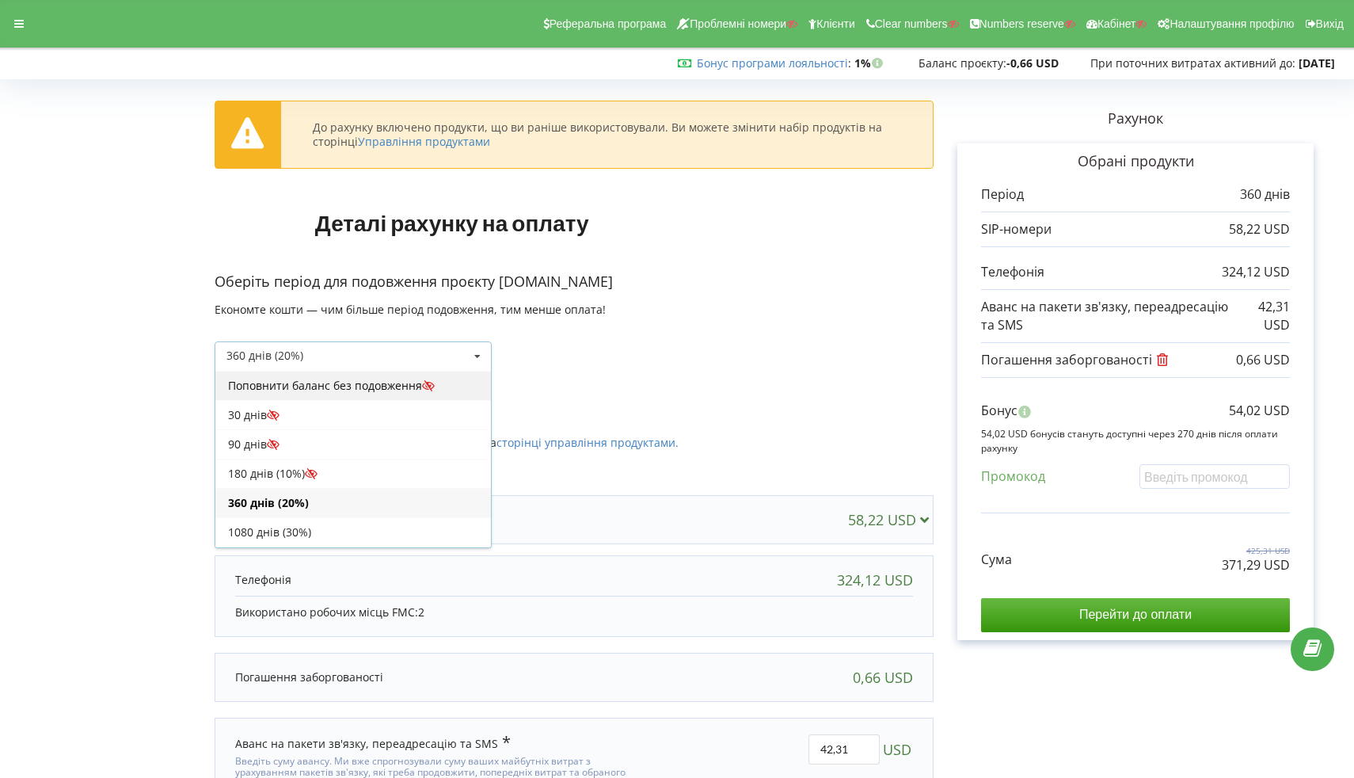
click at [400, 375] on div "Поповнити баланс без подовження" at bounding box center [353, 385] width 276 height 29
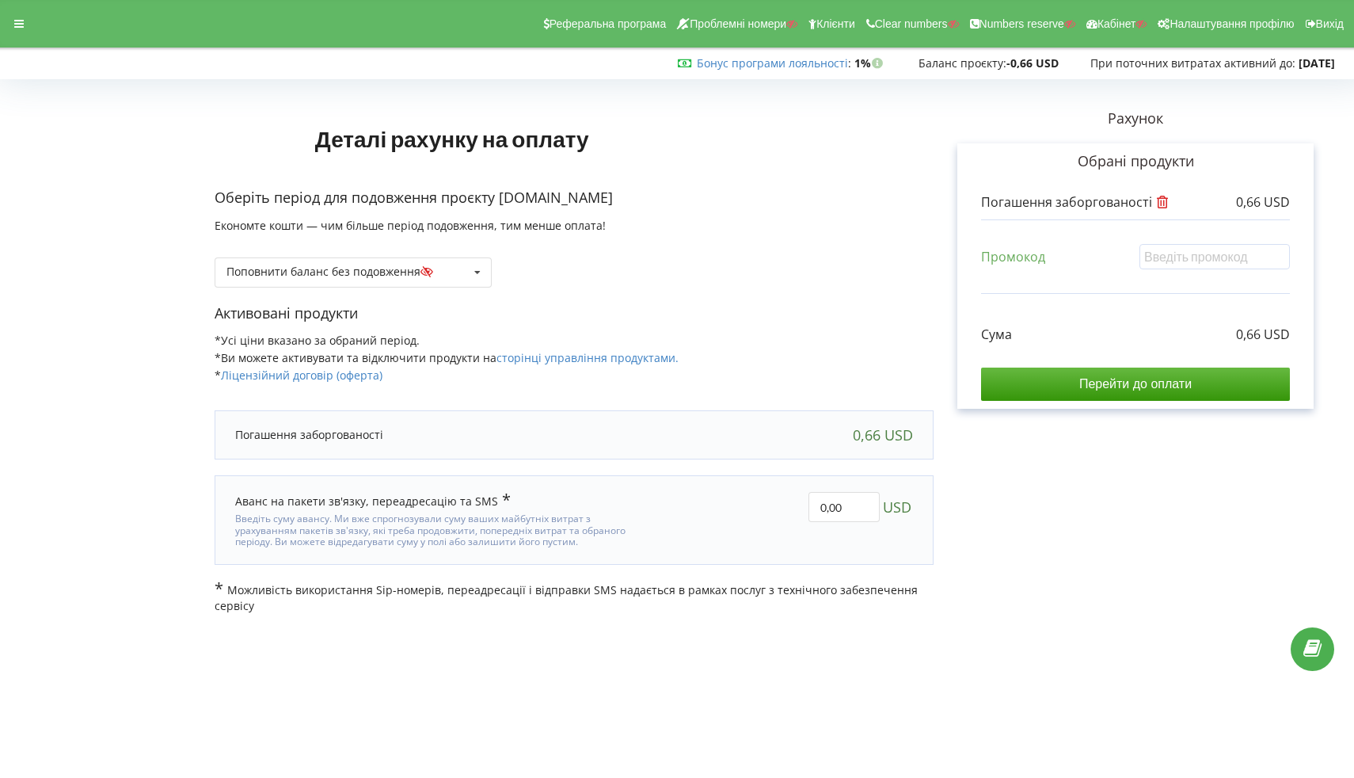
click at [438, 288] on div "Оберіть період для подовження проєкту [DOMAIN_NAME] Економте кошти — чим більше…" at bounding box center [574, 246] width 719 height 116
click at [444, 272] on div "Поповнити баланс без подовження Поповнити баланс без подовження" at bounding box center [353, 272] width 277 height 30
click at [139, 314] on form "Деталі рахунку на оплату Оберіть період для подовження проєкту kmbs.ua Економте…" at bounding box center [677, 349] width 1321 height 529
click at [855, 502] on input "0,00" at bounding box center [844, 507] width 71 height 30
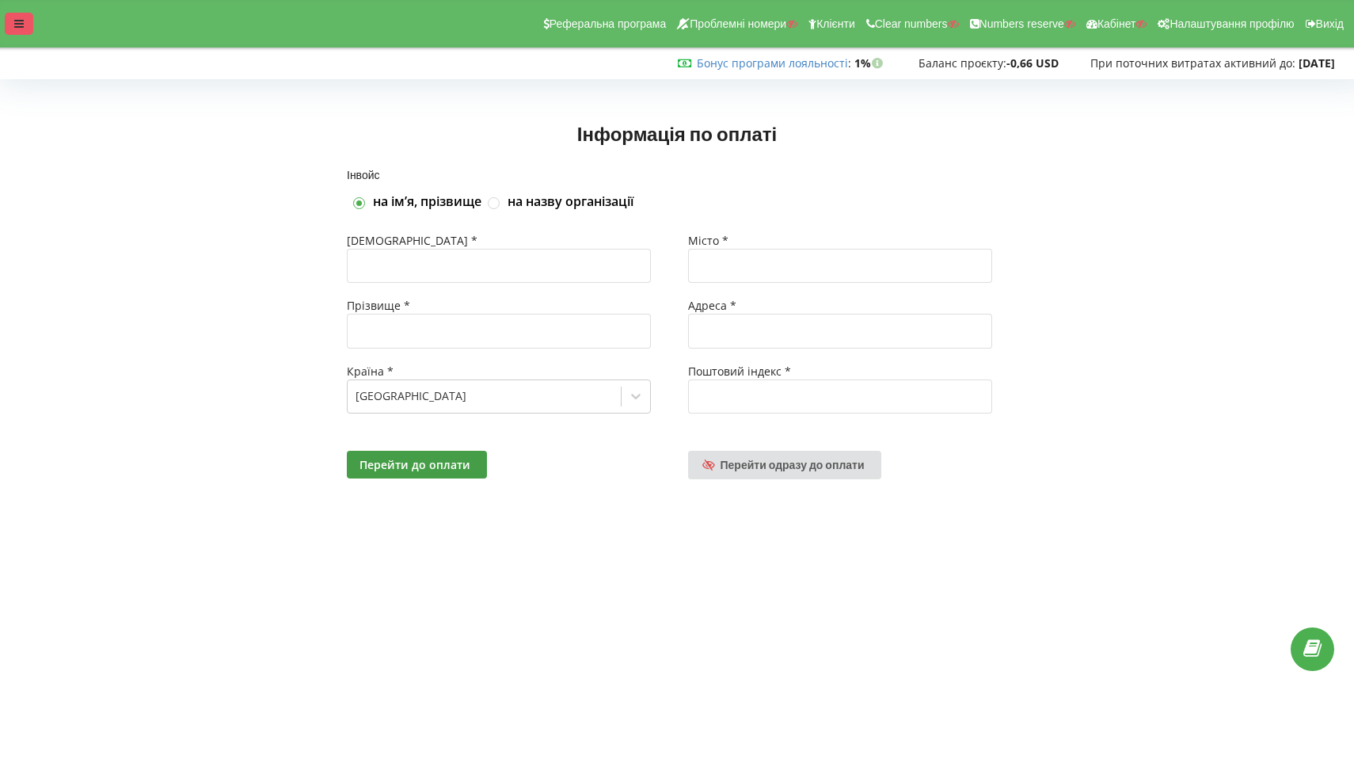
click at [22, 34] on div at bounding box center [19, 24] width 29 height 22
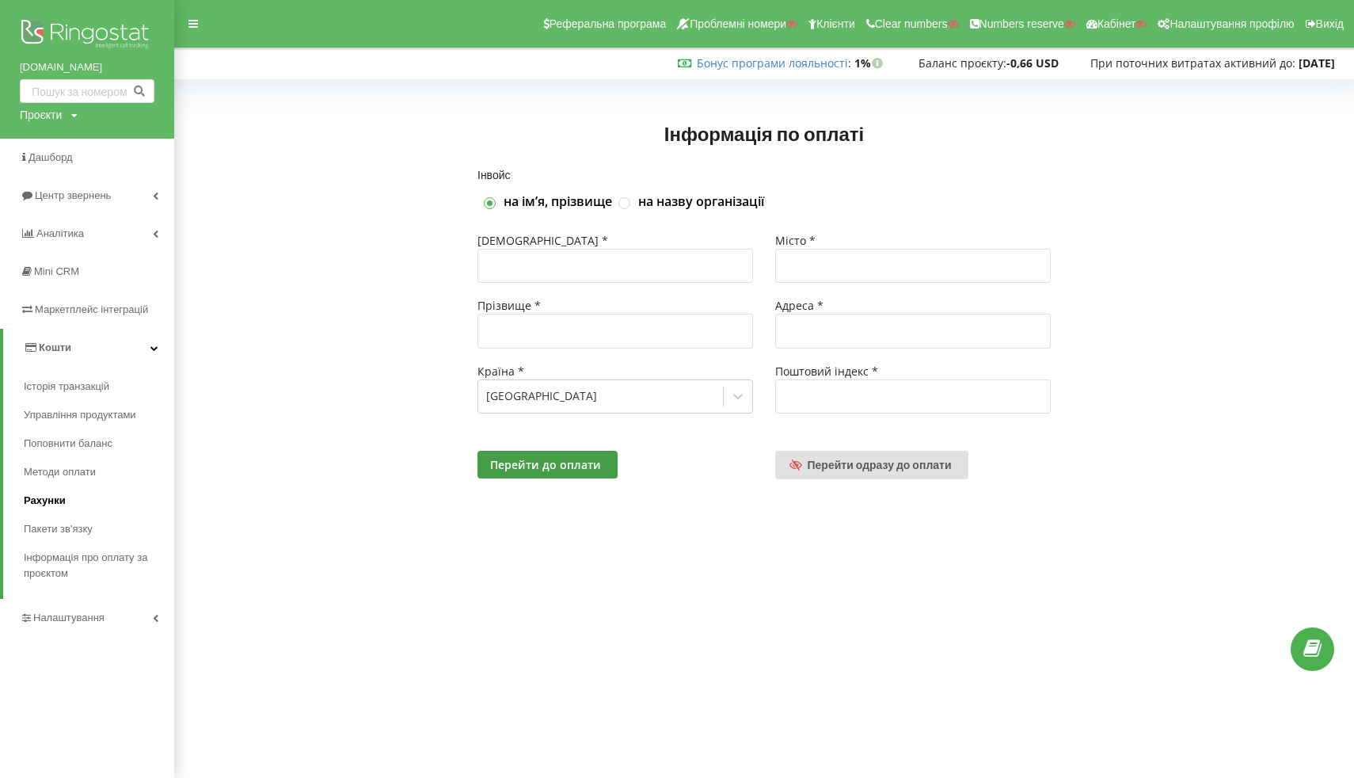
click at [44, 511] on link "Рахунки" at bounding box center [99, 500] width 150 height 29
